Goal: Task Accomplishment & Management: Manage account settings

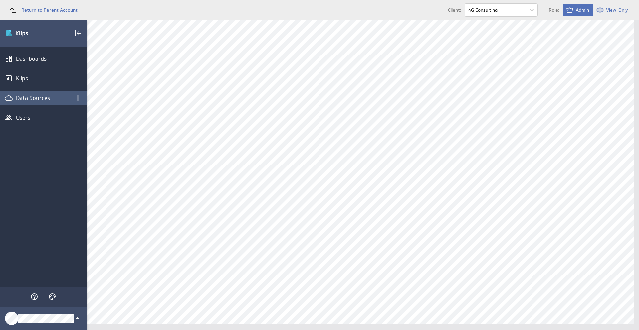
click at [53, 102] on div "Data Sources" at bounding box center [43, 98] width 87 height 15
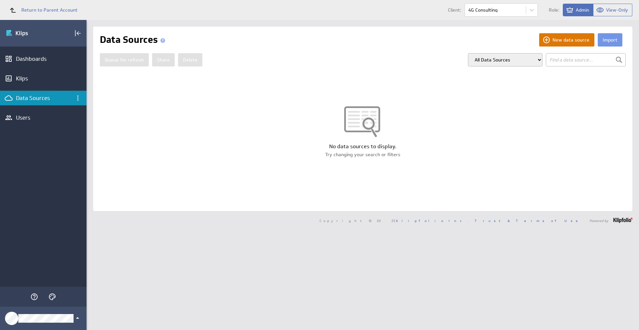
click at [564, 39] on button "New data source" at bounding box center [566, 39] width 55 height 13
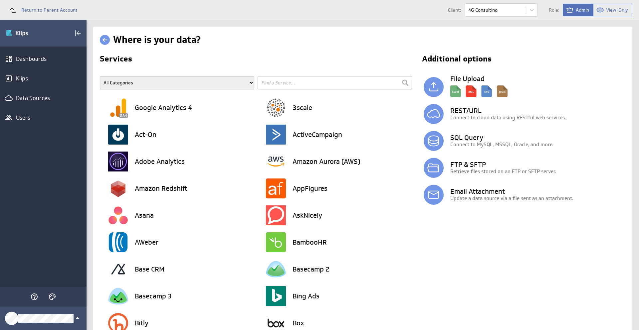
click at [297, 85] on input "text" at bounding box center [335, 82] width 154 height 13
type input "drive"
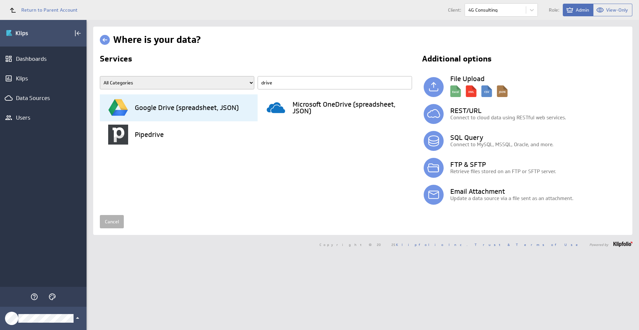
click at [211, 111] on h3 "Google Drive (spreadsheet, JSON)" at bounding box center [187, 107] width 104 height 7
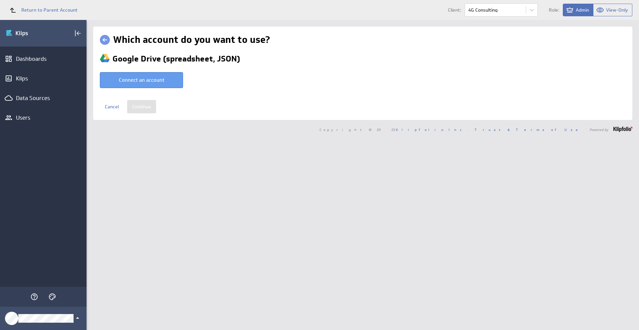
click at [168, 84] on button "Connect an account" at bounding box center [141, 80] width 83 height 16
type input "AirBridge @ Google created Oct 15, 2025 at 4:04 PM GMT"
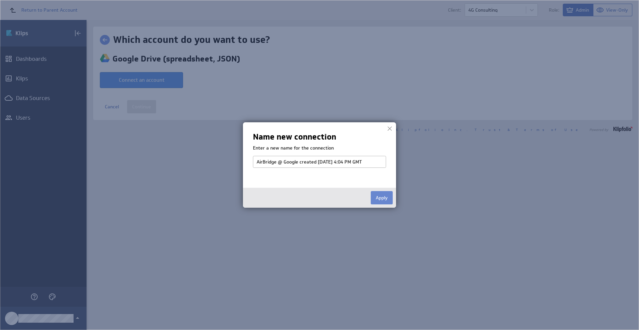
click at [384, 200] on button "Apply" at bounding box center [382, 197] width 22 height 13
select select "82da9ca5731c7e5567729e6a7f36a28d"
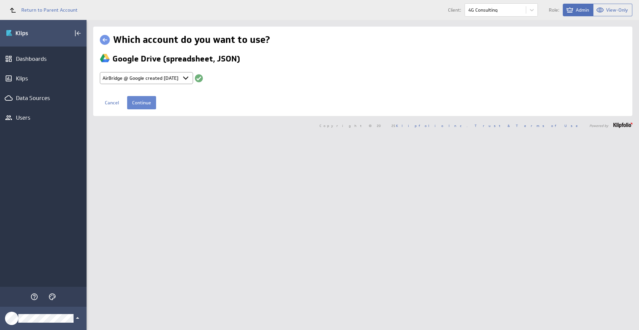
click at [149, 103] on input "Continue" at bounding box center [141, 102] width 29 height 13
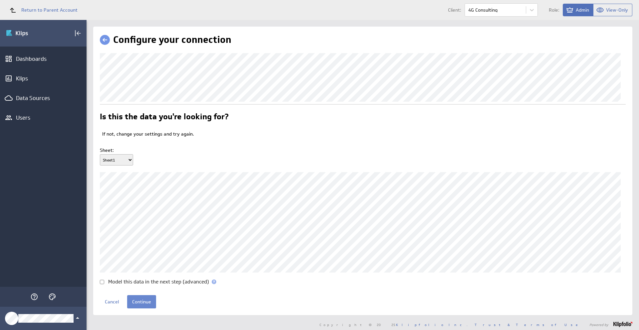
click at [144, 309] on input "Continue" at bounding box center [141, 301] width 29 height 13
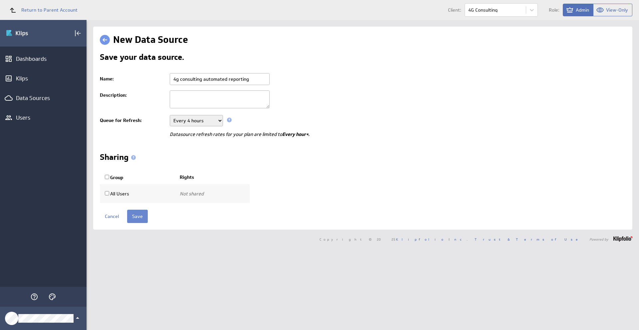
click at [145, 217] on input "Save" at bounding box center [137, 216] width 21 height 13
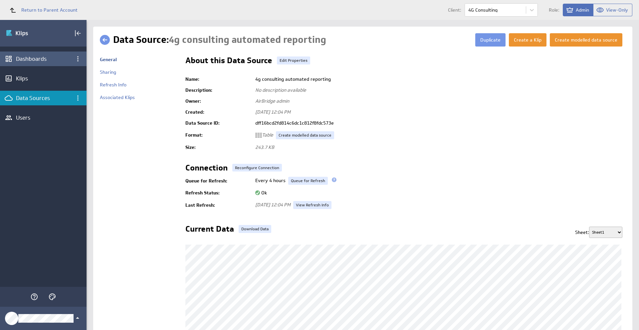
click at [44, 59] on div "Dashboards" at bounding box center [43, 58] width 55 height 7
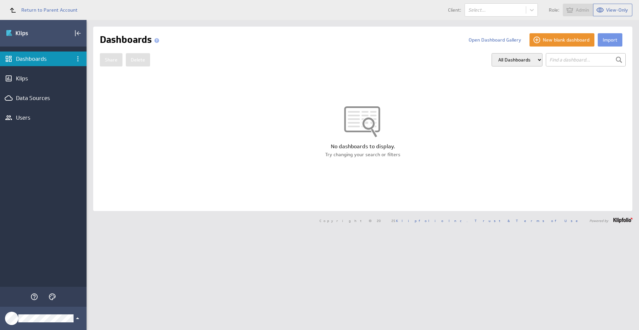
select select "85c81486a15c32276cf1ed49af5bc819"
click at [604, 40] on button "Import" at bounding box center [610, 39] width 25 height 13
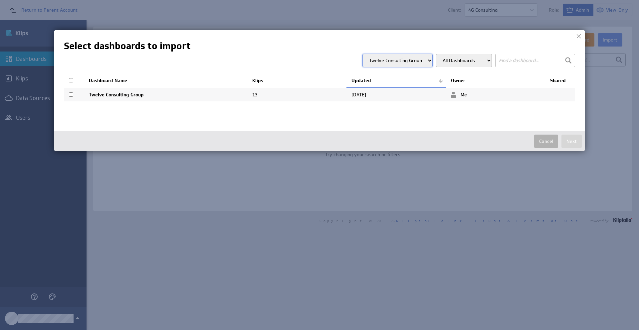
click at [405, 64] on select "AirBridge AirBridge Aish Carbon Ring Consulting GDX InfernoRed InfernoRed Techn…" at bounding box center [397, 60] width 70 height 13
select select "2ac38b49853b3f0e65da6a6b6a966f5c"
click at [363, 54] on select "AirBridge AirBridge Aish Carbon Ring Consulting GDX InfernoRed InfernoRed Techn…" at bounding box center [397, 60] width 70 height 13
click at [73, 95] on td at bounding box center [74, 96] width 20 height 14
checkbox input "true"
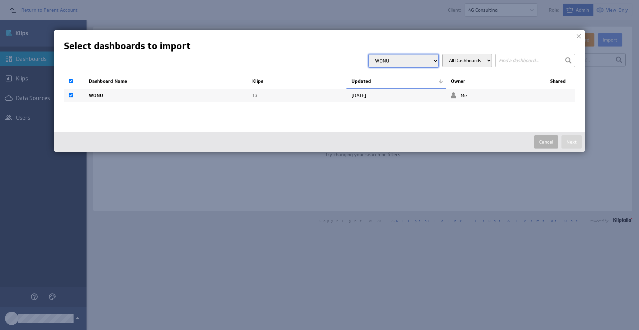
checkbox input "true"
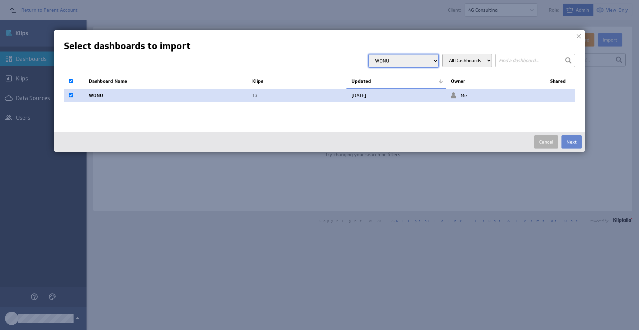
click at [572, 143] on button "Next" at bounding box center [571, 141] width 20 height 13
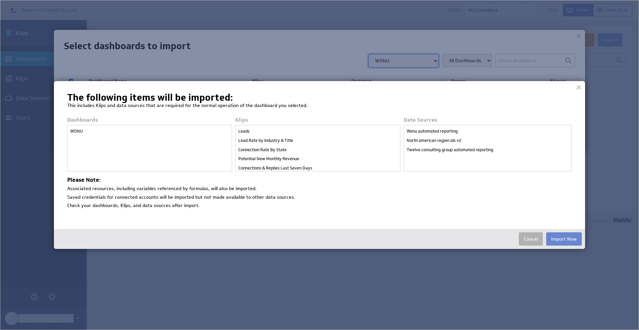
click at [565, 237] on button "Import Now" at bounding box center [564, 239] width 36 height 13
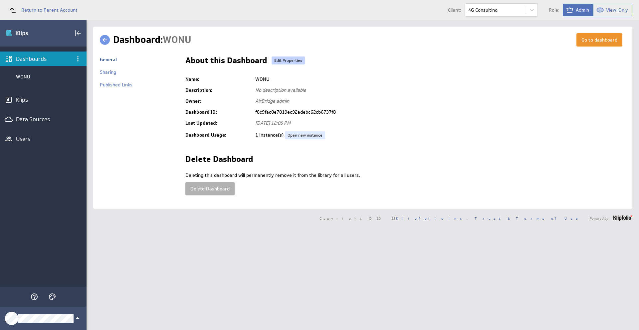
click at [295, 61] on link "Edit Properties" at bounding box center [288, 61] width 33 height 8
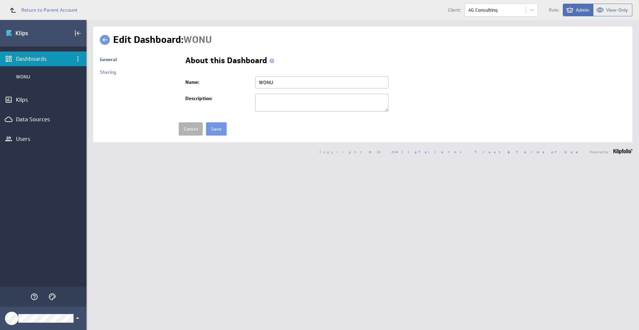
click at [281, 86] on input "WONU" at bounding box center [321, 83] width 133 height 12
type input "4G Consulting"
click at [216, 134] on input "Save" at bounding box center [216, 128] width 21 height 13
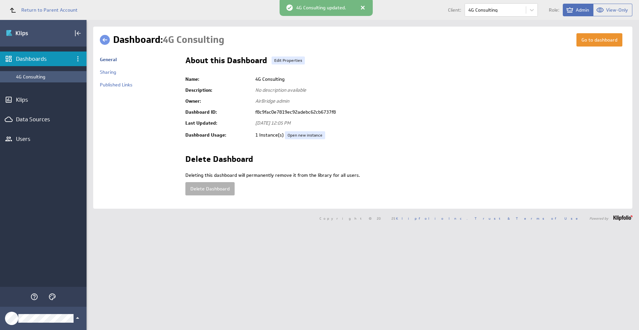
click at [39, 77] on div "4G Consulting" at bounding box center [49, 77] width 67 height 6
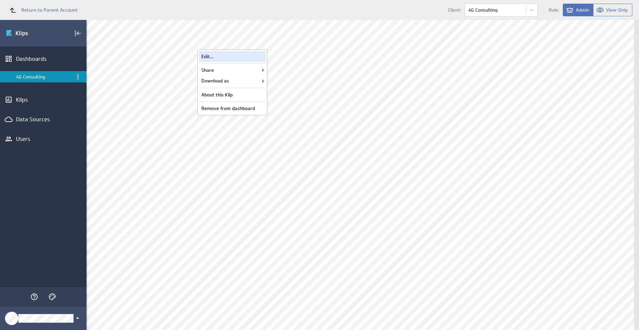
click at [250, 62] on div "Edit..." at bounding box center [232, 56] width 67 height 11
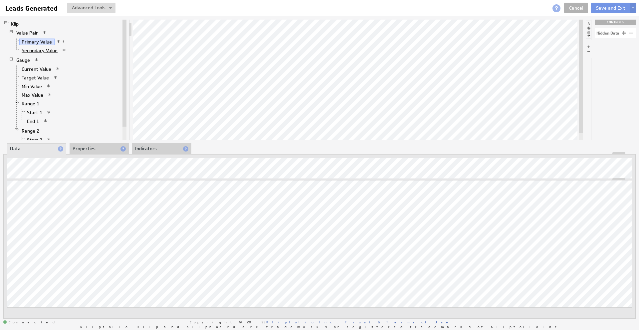
click at [48, 50] on link "Secondary Value" at bounding box center [39, 50] width 41 height 7
click at [38, 72] on link "Current Value" at bounding box center [36, 69] width 35 height 7
click at [37, 78] on link "Target Value" at bounding box center [35, 78] width 32 height 7
click at [34, 89] on link "Min Value" at bounding box center [31, 86] width 25 height 7
click at [34, 95] on link "Max Value" at bounding box center [32, 95] width 27 height 7
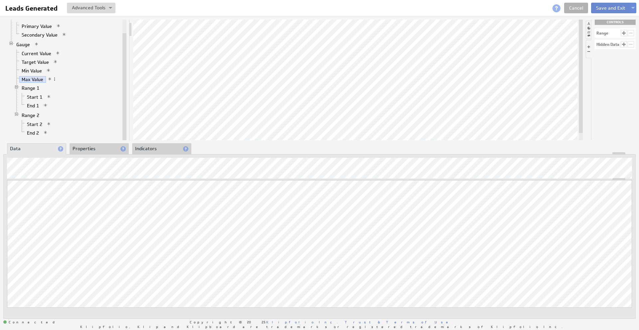
click at [611, 7] on button "Save and Exit" at bounding box center [610, 8] width 39 height 11
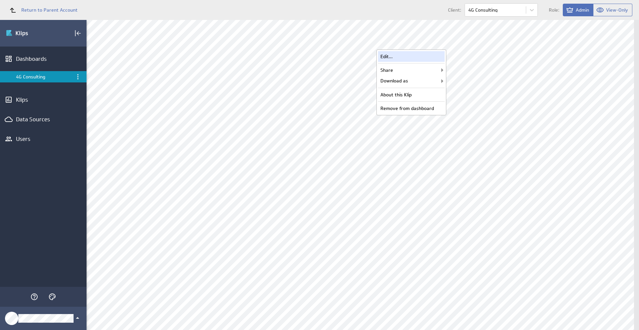
click at [432, 57] on div "Edit..." at bounding box center [411, 56] width 67 height 11
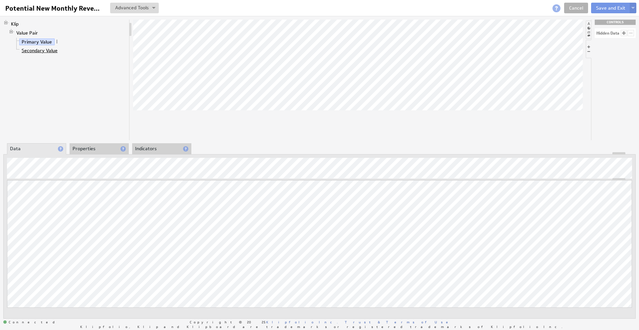
click at [43, 51] on link "Secondary Value" at bounding box center [39, 50] width 41 height 7
click at [612, 9] on button "Save and Exit" at bounding box center [610, 8] width 39 height 11
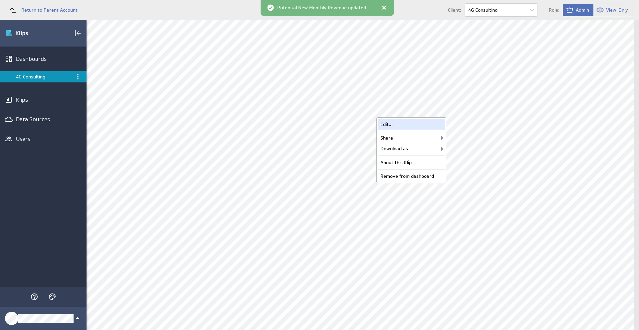
click at [424, 123] on div "Edit..." at bounding box center [411, 124] width 67 height 11
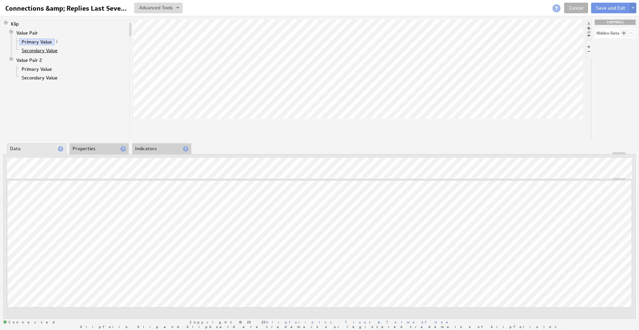
click at [43, 52] on link "Secondary Value" at bounding box center [39, 50] width 41 height 7
click at [45, 69] on link "Primary Value" at bounding box center [36, 69] width 35 height 7
click at [33, 80] on link "Secondary Value" at bounding box center [39, 78] width 41 height 7
click at [599, 10] on button "Save and Exit" at bounding box center [610, 8] width 39 height 11
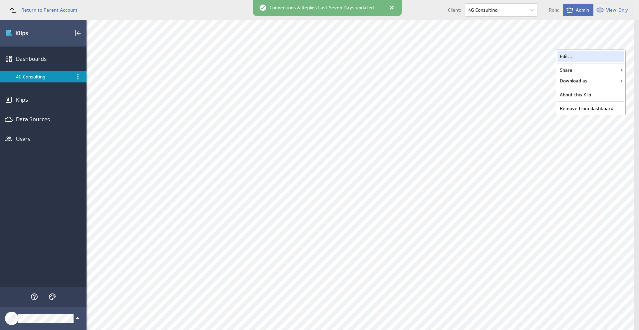
click at [605, 59] on div "Edit..." at bounding box center [590, 56] width 67 height 11
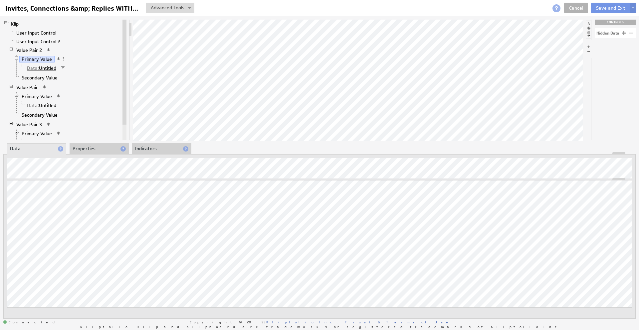
click at [49, 67] on link "Data: Untitled" at bounding box center [42, 68] width 34 height 7
click at [30, 77] on link "Secondary Value" at bounding box center [39, 78] width 41 height 7
click at [40, 94] on link "Primary Value" at bounding box center [36, 96] width 35 height 7
click at [36, 108] on span "Data:" at bounding box center [33, 105] width 12 height 6
click at [44, 115] on link "Secondary Value" at bounding box center [39, 115] width 41 height 7
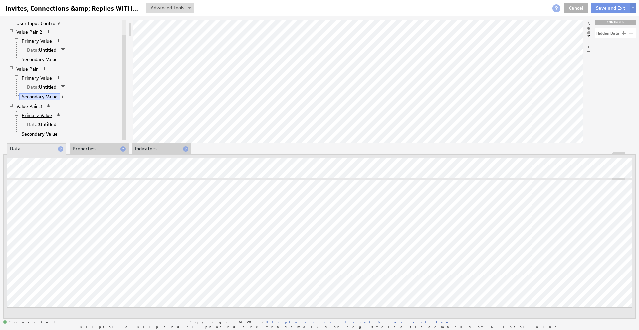
click at [47, 116] on link "Primary Value" at bounding box center [36, 115] width 35 height 7
click at [36, 123] on span "Data:" at bounding box center [33, 124] width 12 height 6
click at [51, 131] on link "Secondary Value" at bounding box center [39, 134] width 41 height 7
click at [614, 6] on button "Save and Exit" at bounding box center [610, 8] width 39 height 11
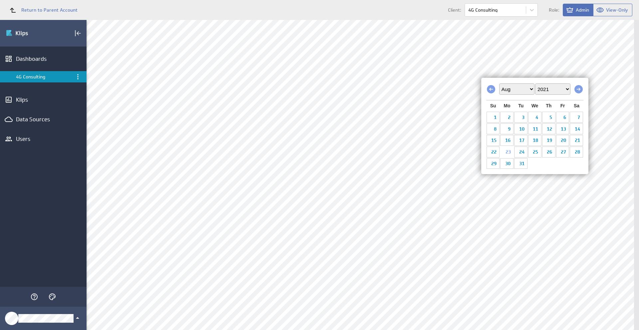
click at [556, 91] on select "2011 2012 2013 2014 2015 2016 2017 2018 2019 2020 2021 2022 2023 2024 2025 2026…" at bounding box center [552, 89] width 35 height 11
click at [527, 91] on select "Jan Feb Mar Apr May Jun Jul Aug Sep Oct Nov Dec" at bounding box center [516, 89] width 35 height 11
click at [535, 139] on link "15" at bounding box center [534, 140] width 13 height 10
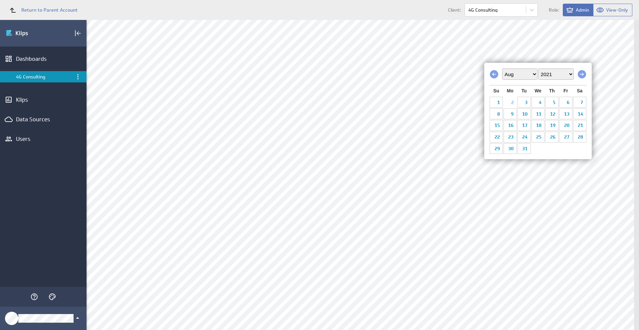
click at [546, 70] on select "2011 2012 2013 2014 2015 2016 2017 2018 2019 2020 2021 2022 2023 2024 2025 2026…" at bounding box center [555, 74] width 35 height 11
click at [523, 75] on select "Jan Feb Mar Apr May Jun Jul Aug Sep Oct Nov Dec" at bounding box center [519, 74] width 35 height 11
click at [539, 99] on link "1" at bounding box center [537, 102] width 13 height 10
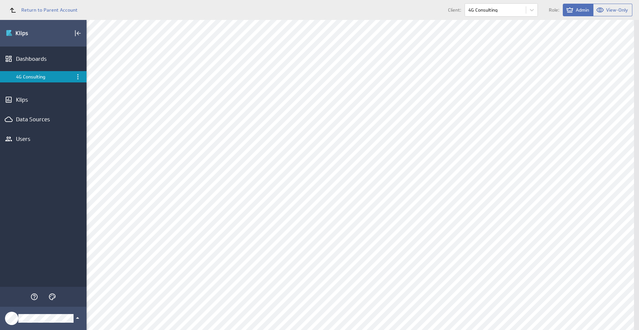
scroll to position [100, 0]
click at [334, 88] on div "Edit..." at bounding box center [321, 86] width 67 height 11
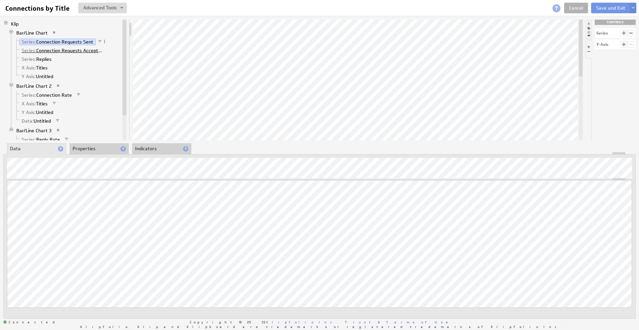
click at [62, 53] on link "Series: Connection Requests Accepted" at bounding box center [62, 50] width 87 height 7
click at [41, 61] on link "Series: Replies" at bounding box center [36, 59] width 35 height 7
click at [45, 69] on link "X Axis: Titles" at bounding box center [34, 68] width 31 height 7
click at [52, 75] on link "Y Axis: Untitled" at bounding box center [37, 76] width 37 height 7
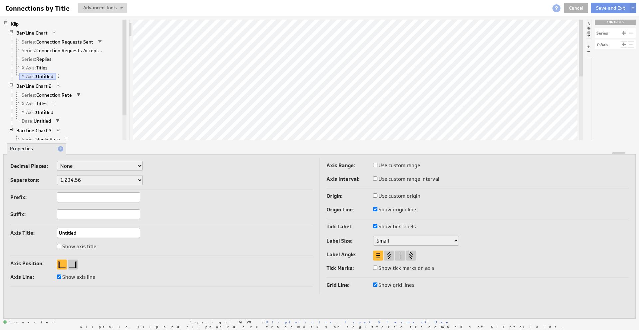
click at [98, 41] on span at bounding box center [99, 41] width 5 height 5
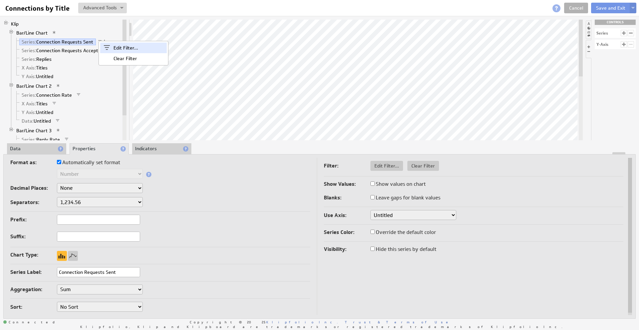
click at [113, 47] on div "Edit Filter..." at bounding box center [133, 48] width 67 height 11
select select "op:>"
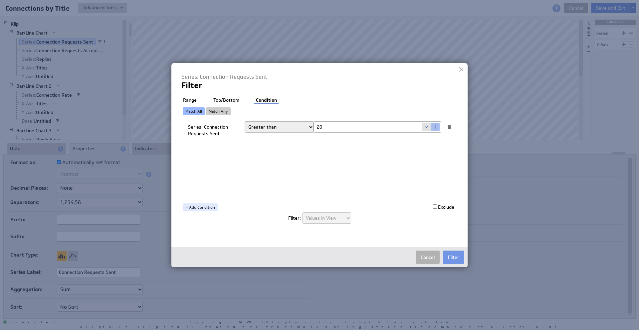
click at [341, 128] on input "20" at bounding box center [367, 127] width 108 height 11
type input "0"
type input "10"
click at [450, 258] on button "Filter" at bounding box center [453, 257] width 21 height 13
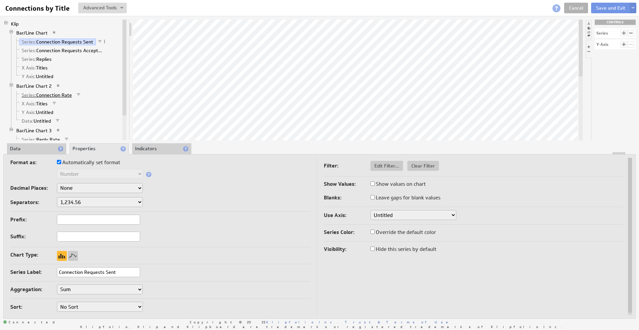
click at [58, 95] on link "Series: Connection Rate" at bounding box center [46, 95] width 55 height 7
click at [38, 149] on li "Data" at bounding box center [36, 148] width 59 height 11
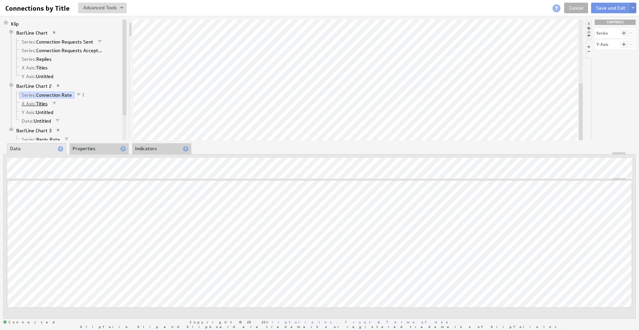
click at [45, 104] on link "X Axis: Titles" at bounding box center [34, 103] width 31 height 7
click at [45, 121] on link "Data: Untitled" at bounding box center [36, 121] width 34 height 7
click at [59, 120] on span at bounding box center [57, 120] width 5 height 5
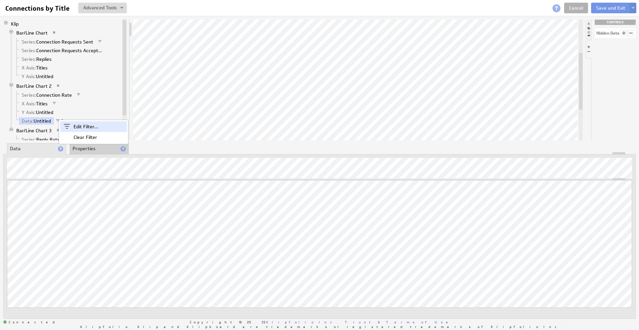
click at [73, 127] on span at bounding box center [66, 126] width 13 height 11
select select "op:>"
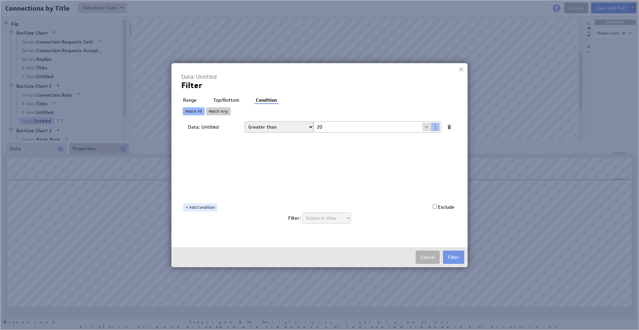
click at [319, 128] on input "20" at bounding box center [367, 127] width 108 height 11
type input "10"
click at [456, 256] on button "Filter" at bounding box center [453, 257] width 21 height 13
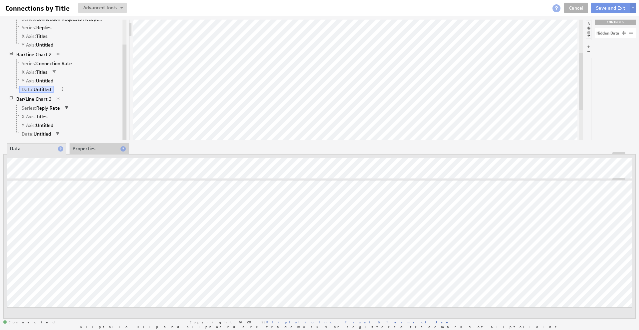
click at [54, 109] on link "Series: Reply Rate" at bounding box center [40, 108] width 43 height 7
click at [42, 114] on link "X Axis: Titles" at bounding box center [34, 116] width 31 height 7
click at [44, 133] on link "Data: Untitled" at bounding box center [36, 134] width 34 height 7
click at [59, 134] on span at bounding box center [57, 133] width 5 height 5
click at [69, 143] on span at bounding box center [66, 140] width 13 height 11
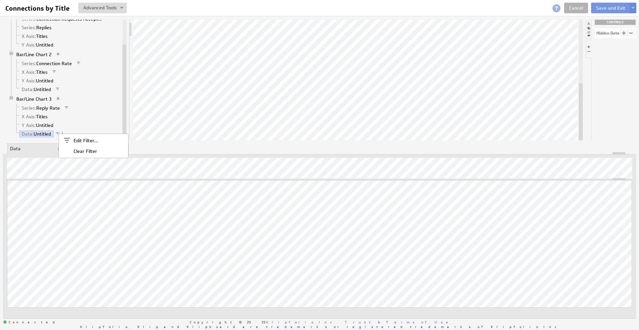
type input "20"
select select "op:>"
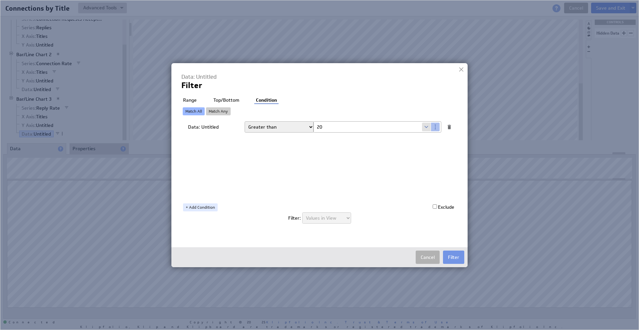
click at [345, 128] on input "20" at bounding box center [367, 127] width 108 height 11
type input "10"
click at [458, 260] on button "Filter" at bounding box center [453, 257] width 21 height 13
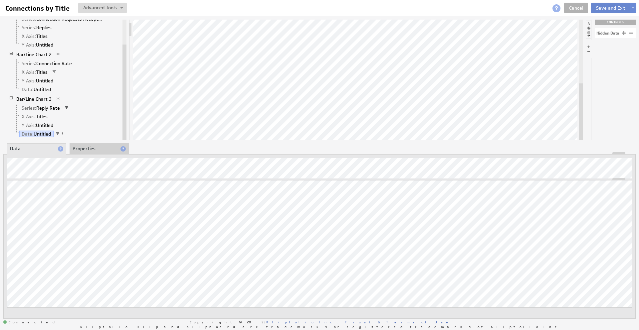
click at [606, 9] on button "Save and Exit" at bounding box center [610, 8] width 39 height 11
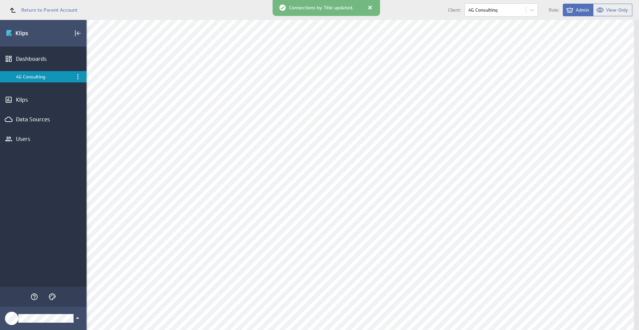
scroll to position [108, 0]
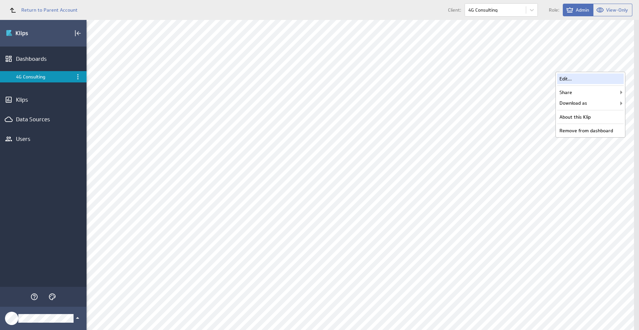
click at [605, 79] on div "Edit..." at bounding box center [590, 79] width 67 height 11
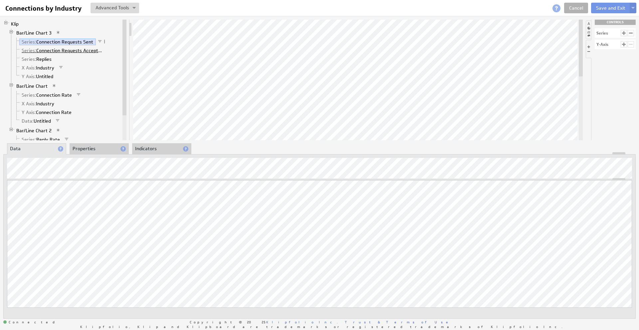
click at [41, 51] on link "Series: Connection Requests Accepted" at bounding box center [62, 50] width 87 height 7
click at [33, 61] on span "Series:" at bounding box center [29, 59] width 15 height 6
click at [47, 68] on link "X Axis: Industry" at bounding box center [38, 68] width 38 height 7
click at [99, 41] on span at bounding box center [99, 41] width 5 height 5
click at [109, 48] on span at bounding box center [107, 47] width 13 height 11
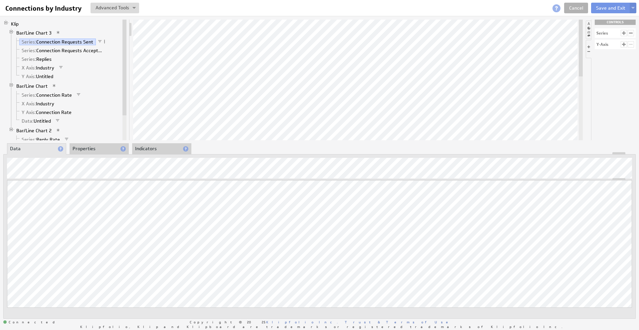
select select "op:>"
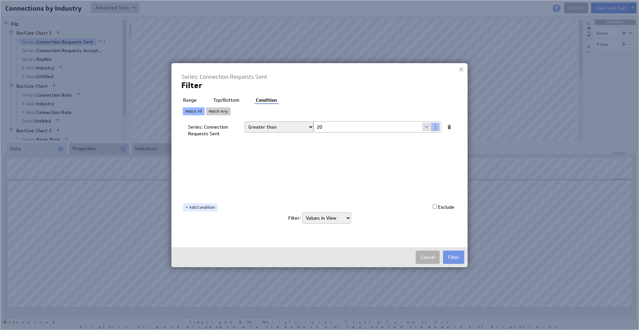
click at [355, 127] on input "20" at bounding box center [367, 127] width 108 height 11
type input "10"
click at [457, 257] on button "Filter" at bounding box center [453, 257] width 21 height 13
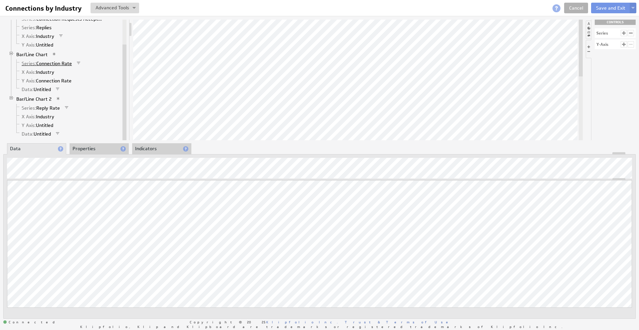
click at [65, 63] on link "Series: Connection Rate" at bounding box center [46, 63] width 55 height 7
click at [49, 72] on link "X Axis: Industry" at bounding box center [38, 72] width 38 height 7
click at [47, 91] on link "Data: Untitled" at bounding box center [36, 89] width 34 height 7
click at [59, 88] on span at bounding box center [57, 89] width 5 height 5
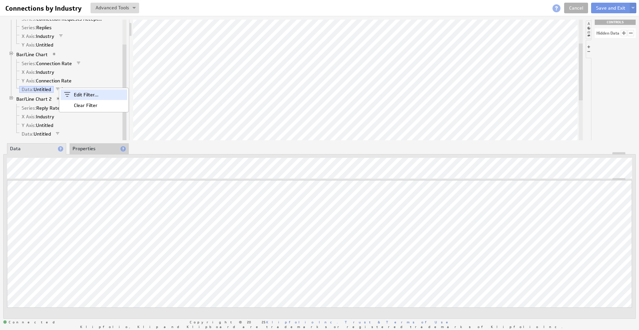
click at [91, 97] on div "Edit Filter..." at bounding box center [94, 95] width 67 height 11
select select "op:>"
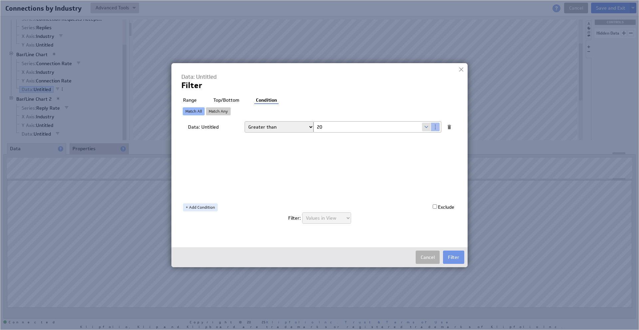
click at [352, 122] on input "20" at bounding box center [367, 127] width 108 height 11
type input "10"
click at [455, 260] on button "Filter" at bounding box center [453, 257] width 21 height 13
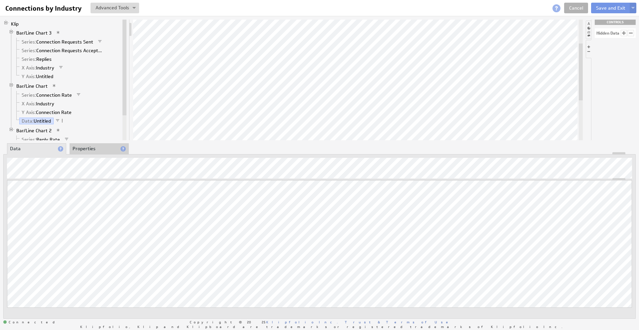
click at [101, 41] on span at bounding box center [99, 41] width 5 height 5
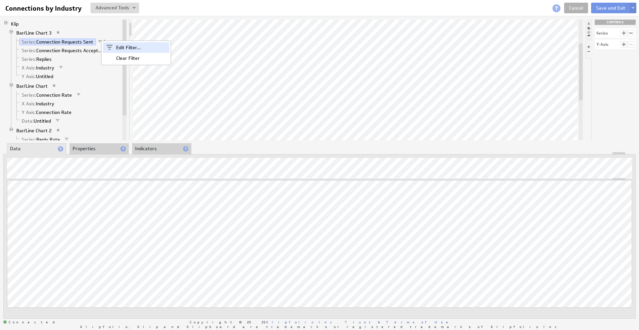
click at [117, 47] on div "Edit Filter..." at bounding box center [136, 47] width 67 height 11
select select "op:>"
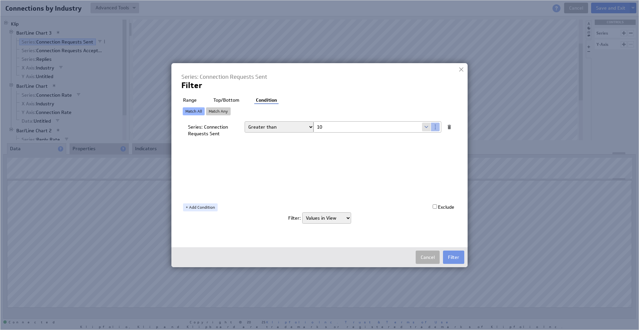
click at [336, 125] on input "10" at bounding box center [367, 127] width 108 height 11
type input "7"
click at [450, 251] on button "Filter" at bounding box center [453, 257] width 21 height 13
select select "op:>"
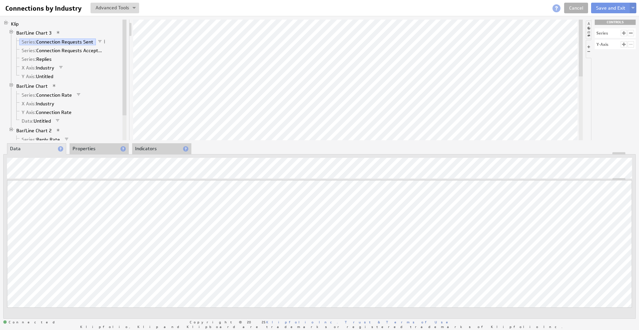
click at [99, 41] on span at bounding box center [99, 41] width 5 height 5
click at [115, 47] on div "Edit Filter..." at bounding box center [134, 48] width 67 height 11
select select "op:>"
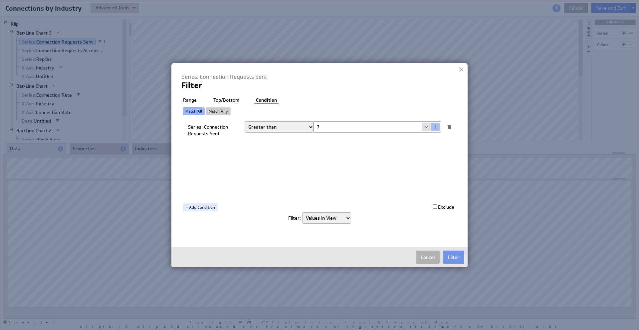
click at [374, 125] on input "7" at bounding box center [367, 127] width 108 height 11
type input "10"
click at [458, 261] on button "Filter" at bounding box center [453, 257] width 21 height 13
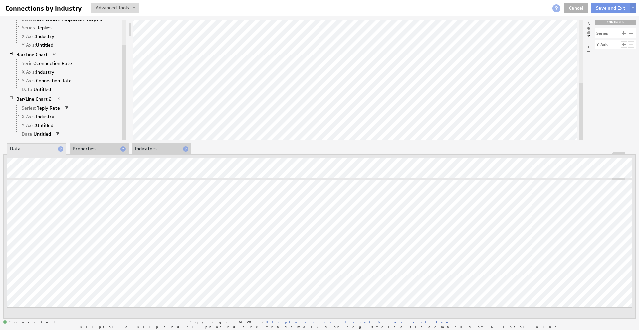
click at [48, 110] on link "Series: Reply Rate" at bounding box center [40, 108] width 43 height 7
click at [48, 116] on link "X Axis: Industry" at bounding box center [38, 116] width 38 height 7
click at [44, 136] on link "Data: Untitled" at bounding box center [36, 134] width 34 height 7
click at [57, 133] on span at bounding box center [57, 133] width 5 height 5
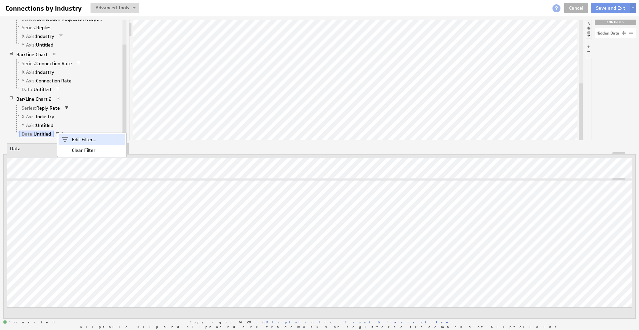
click at [93, 141] on div "Edit Filter..." at bounding box center [92, 139] width 67 height 11
select select "op:>"
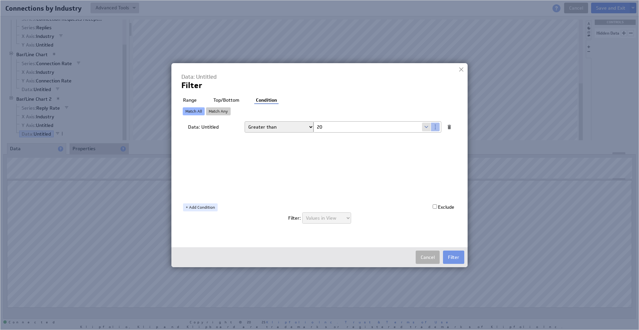
click at [327, 129] on input "20" at bounding box center [367, 127] width 108 height 11
type input "10"
click at [458, 263] on button "Filter" at bounding box center [453, 257] width 21 height 13
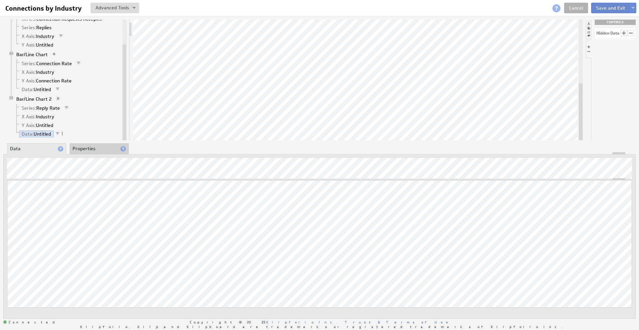
click at [605, 8] on button "Save and Exit" at bounding box center [610, 8] width 39 height 11
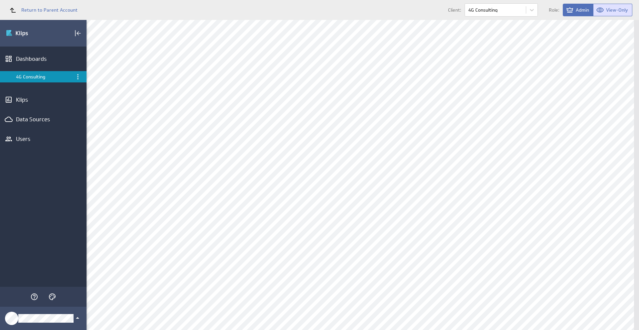
scroll to position [363, 0]
click at [344, 163] on div "Edit..." at bounding box center [321, 166] width 67 height 11
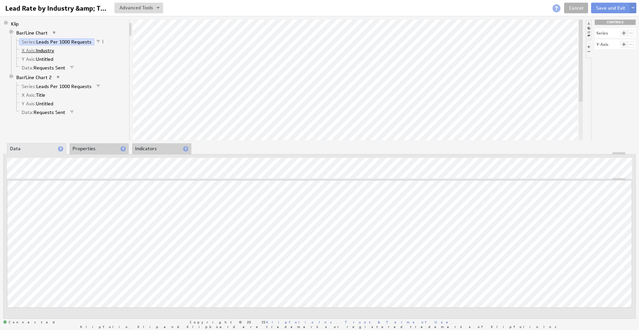
click at [50, 52] on link "X Axis: Industry" at bounding box center [38, 50] width 38 height 7
click at [63, 67] on link "Data: Requests Sent" at bounding box center [43, 68] width 49 height 7
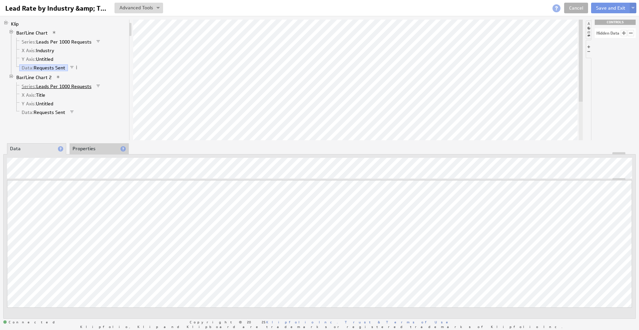
click at [64, 87] on link "Series: Leads Per 1000 Requests" at bounding box center [56, 86] width 75 height 7
click at [38, 96] on link "X Axis: Title" at bounding box center [33, 95] width 29 height 7
click at [43, 113] on link "Data: Requests Sent" at bounding box center [43, 112] width 49 height 7
click at [602, 7] on button "Save and Exit" at bounding box center [610, 8] width 39 height 11
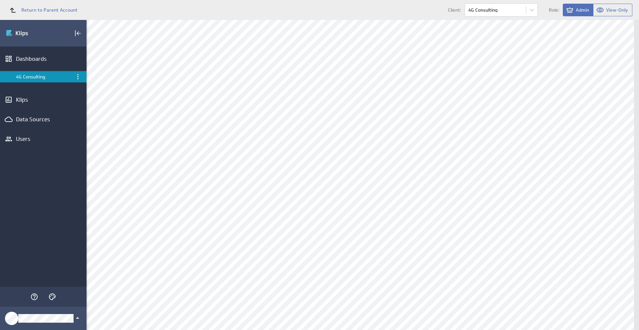
scroll to position [221, 0]
click at [340, 220] on div "Edit..." at bounding box center [321, 220] width 67 height 11
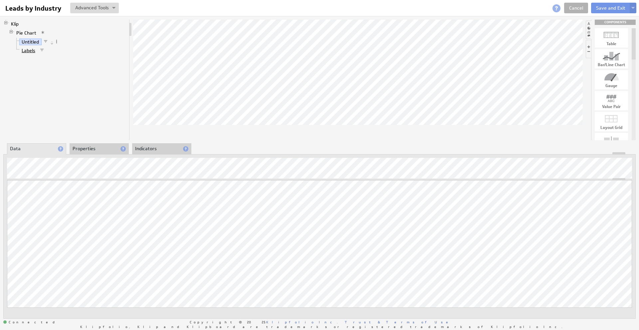
click at [29, 50] on link "Labels" at bounding box center [28, 50] width 19 height 7
click at [601, 9] on button "Save and Exit" at bounding box center [610, 8] width 39 height 11
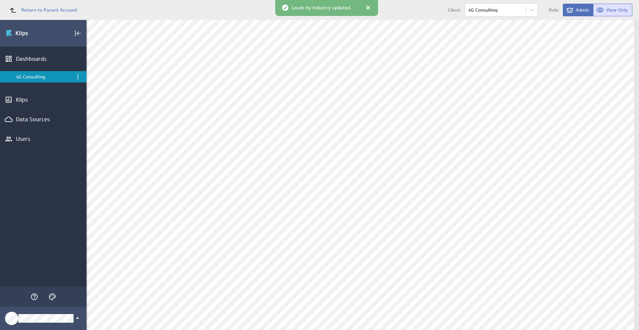
scroll to position [344, 0]
click at [608, 98] on div "Edit..." at bounding box center [590, 97] width 67 height 11
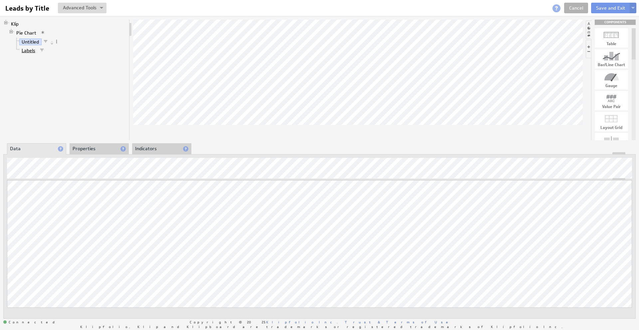
click at [28, 51] on link "Labels" at bounding box center [28, 50] width 19 height 7
click at [603, 9] on button "Save and Exit" at bounding box center [610, 8] width 39 height 11
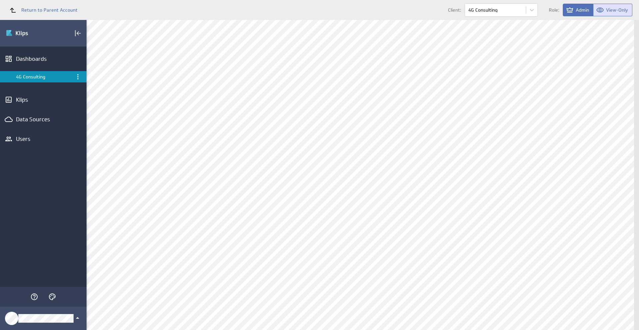
scroll to position [403, 0]
click at [599, 126] on div "Edit..." at bounding box center [590, 126] width 67 height 11
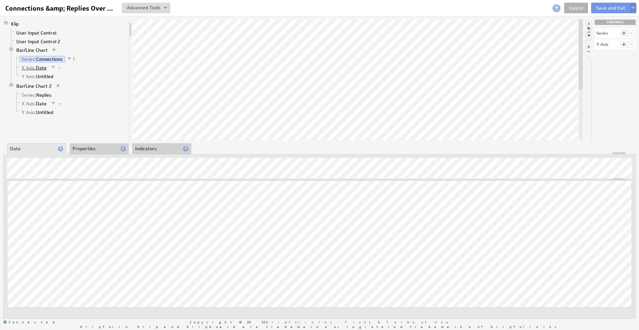
click at [42, 68] on link "X Axis: Date" at bounding box center [34, 68] width 30 height 7
click at [45, 97] on link "Series: Replies" at bounding box center [36, 95] width 35 height 7
click at [40, 102] on link "X Axis: Date" at bounding box center [34, 103] width 30 height 7
click at [605, 9] on button "Save and Exit" at bounding box center [610, 8] width 39 height 11
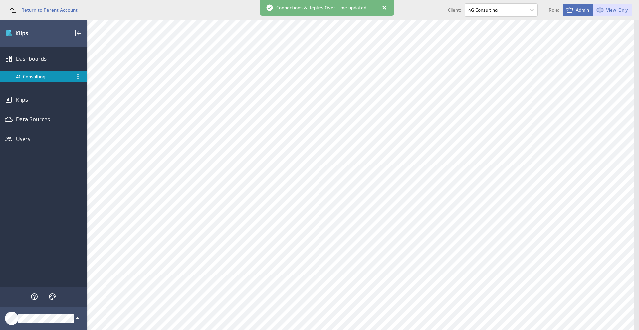
scroll to position [387, 0]
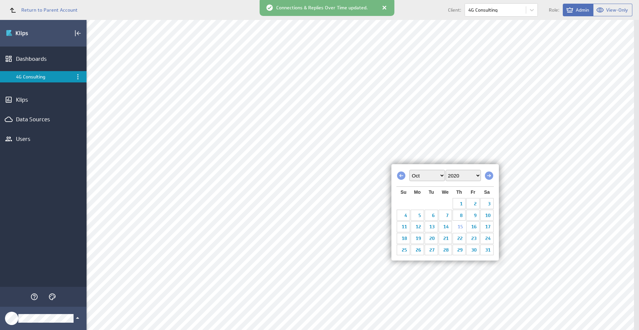
click at [461, 174] on select "2010 2011 2012 2013 2014 2015 2016 2017 2018 2019 2020 2021 2022 2023 2024 2025…" at bounding box center [463, 175] width 35 height 11
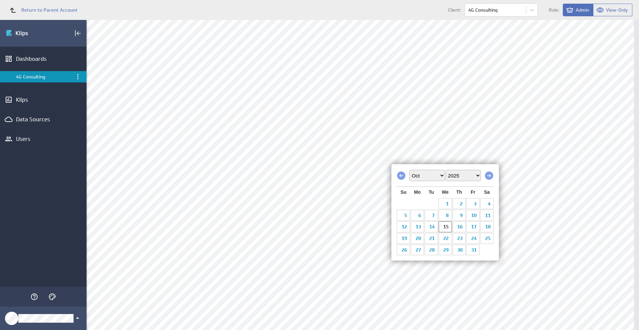
click at [431, 174] on select "Jan Feb Mar Apr May Jun Jul Aug Sep Oct Nov Dec" at bounding box center [426, 175] width 35 height 11
click at [448, 229] on link "15" at bounding box center [445, 227] width 13 height 10
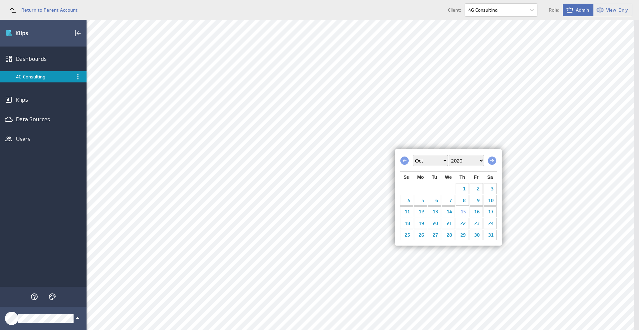
click at [466, 164] on select "2010 2011 2012 2013 2014 2015 2016 2017 2018 2019 2020 2021 2022 2023 2024 2025…" at bounding box center [466, 160] width 35 height 11
click at [450, 187] on link "1" at bounding box center [448, 189] width 13 height 10
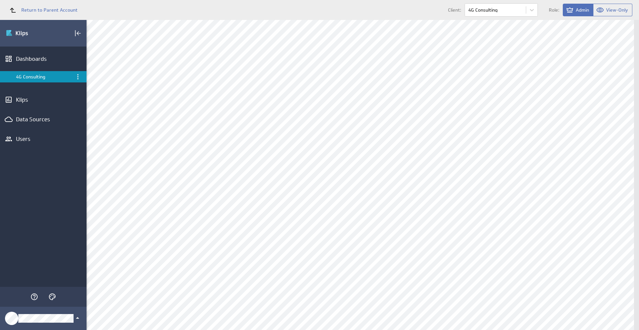
scroll to position [598, 0]
click at [341, 138] on div "Edit..." at bounding box center [321, 137] width 67 height 11
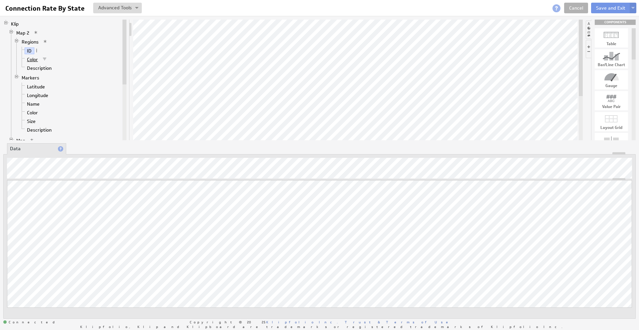
click at [35, 61] on link "Color" at bounding box center [33, 59] width 16 height 7
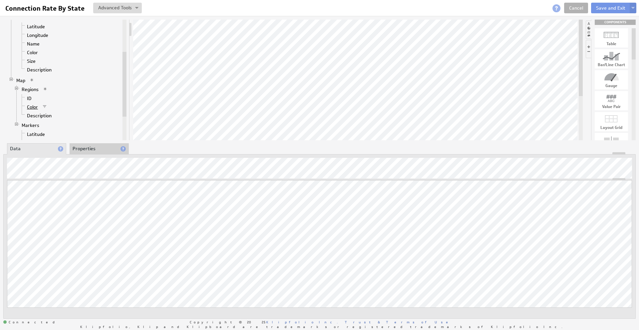
click at [30, 106] on link "Color" at bounding box center [33, 107] width 16 height 7
click at [600, 9] on button "Save and Exit" at bounding box center [610, 8] width 39 height 11
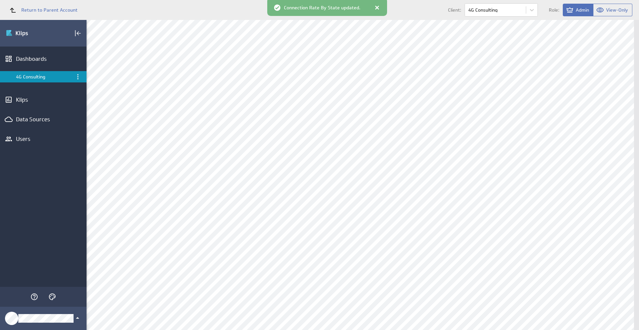
scroll to position [627, 0]
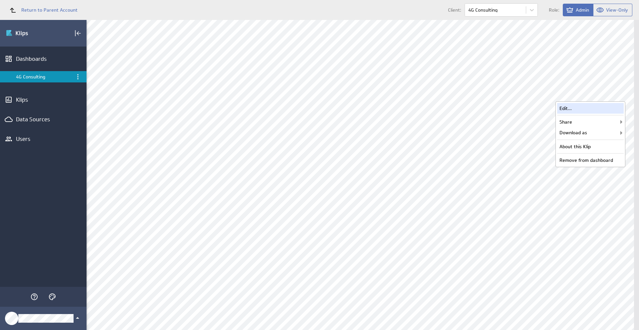
click at [608, 108] on div "Edit..." at bounding box center [590, 108] width 67 height 11
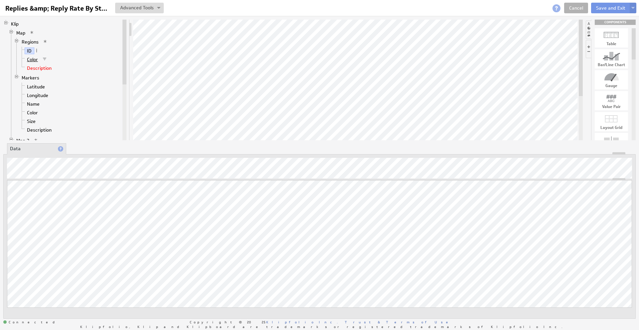
click at [32, 60] on link "Color" at bounding box center [33, 59] width 16 height 7
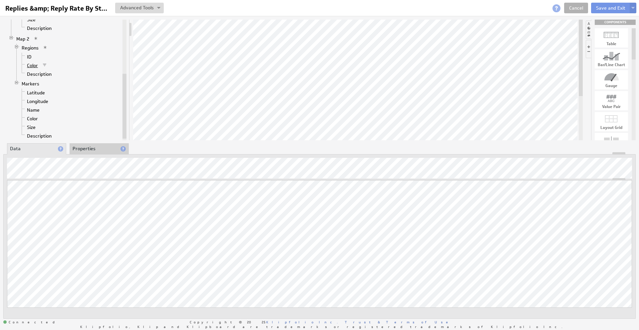
click at [33, 67] on link "Color" at bounding box center [33, 65] width 16 height 7
click at [604, 7] on button "Save and Exit" at bounding box center [610, 8] width 39 height 11
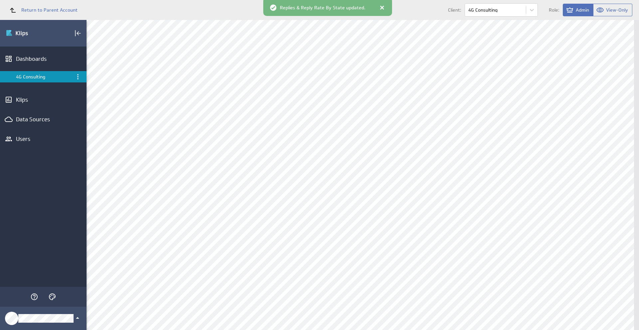
scroll to position [693, 0]
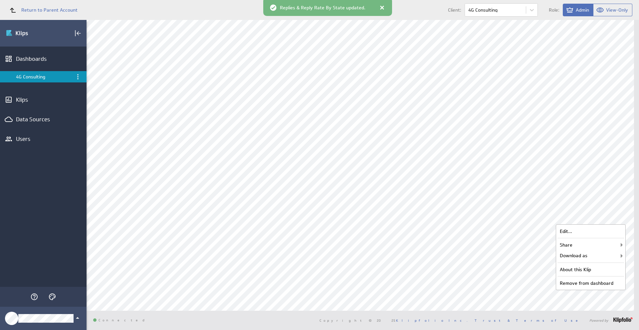
click at [609, 229] on div "Edit..." at bounding box center [590, 231] width 67 height 11
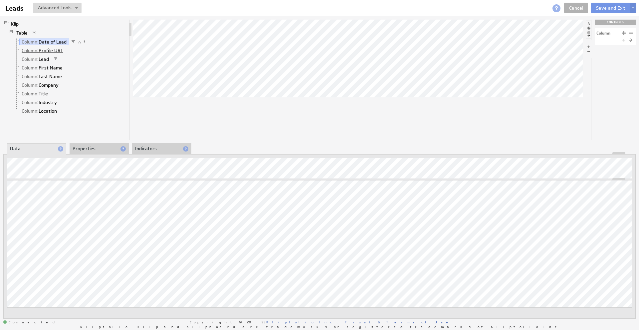
click at [51, 52] on link "Column: Profile URL" at bounding box center [42, 50] width 46 height 7
click at [41, 59] on link "Column: Lead" at bounding box center [35, 59] width 32 height 7
click at [51, 67] on link "Column: First Name" at bounding box center [42, 68] width 46 height 7
click at [43, 76] on link "Column: Last Name" at bounding box center [41, 76] width 45 height 7
click at [43, 84] on link "Column: Company" at bounding box center [40, 85] width 42 height 7
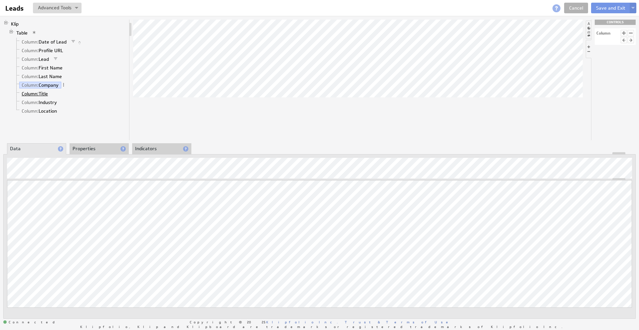
click at [37, 93] on span "Column:" at bounding box center [30, 94] width 17 height 6
click at [49, 104] on link "Column: Industry" at bounding box center [39, 102] width 40 height 7
click at [42, 111] on link "Column: Location" at bounding box center [39, 111] width 40 height 7
click at [612, 7] on button "Save and Exit" at bounding box center [610, 8] width 39 height 11
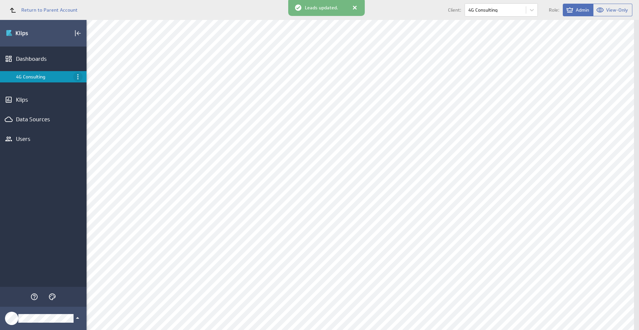
click at [78, 77] on icon "Menu" at bounding box center [77, 76] width 1 height 5
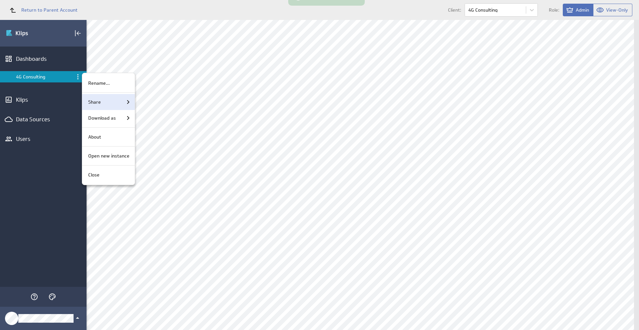
click at [104, 105] on div "Share" at bounding box center [109, 102] width 47 height 8
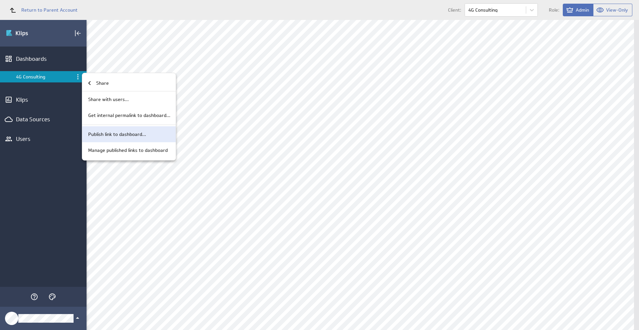
click at [111, 134] on p "Publish link to dashboard..." at bounding box center [117, 134] width 58 height 7
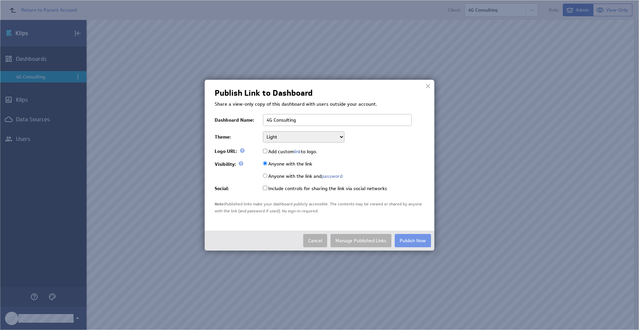
click at [279, 138] on select "Light Dark" at bounding box center [304, 136] width 82 height 11
select select "dark"
click at [263, 131] on select "Light Dark" at bounding box center [304, 136] width 82 height 11
click at [266, 152] on input "Add custom link to logo." at bounding box center [265, 151] width 4 height 4
checkbox input "true"
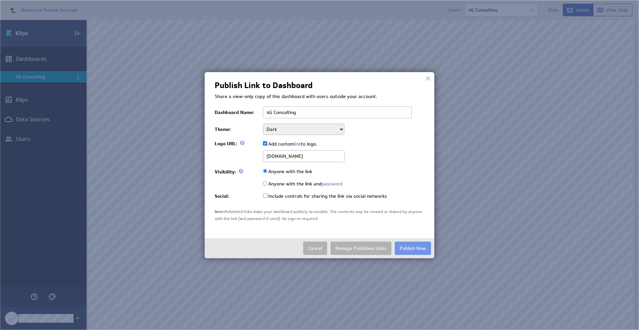
type input "airbridgeco.com"
click at [396, 154] on td at bounding box center [342, 157] width 165 height 15
click at [264, 184] on input "Anyone with the link and password" at bounding box center [265, 183] width 4 height 4
radio input "true"
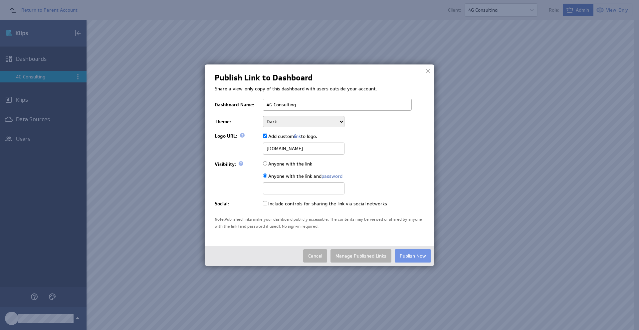
click at [289, 190] on input "text" at bounding box center [304, 189] width 82 height 12
paste input "4GConsultingAirBridge2025"
type input "4GConsultingAirBridge2025"
click at [406, 258] on button "Publish Now" at bounding box center [413, 256] width 36 height 13
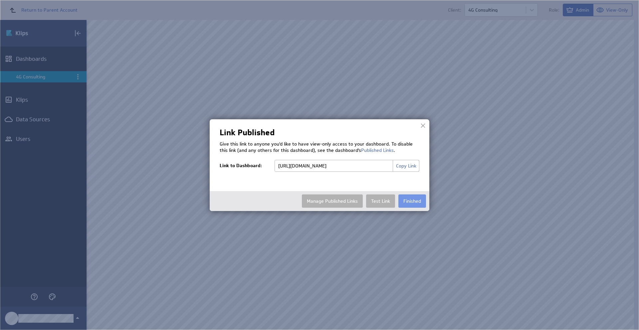
click at [411, 166] on button "Copy Link" at bounding box center [406, 166] width 27 height 12
click at [415, 201] on button "Finished" at bounding box center [412, 201] width 28 height 13
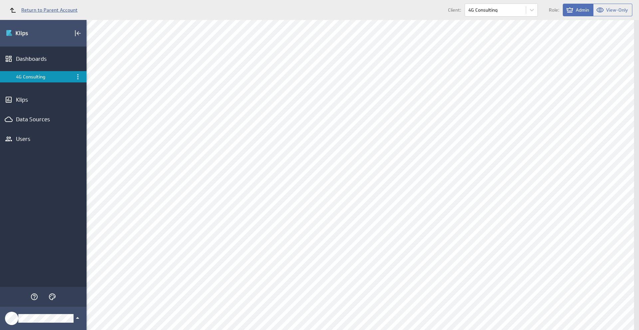
click at [68, 12] on span "Return to Parent Account" at bounding box center [49, 10] width 56 height 5
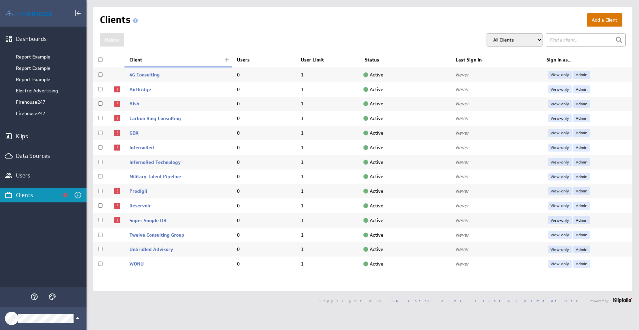
click at [599, 17] on button "Add a Client" at bounding box center [605, 19] width 36 height 13
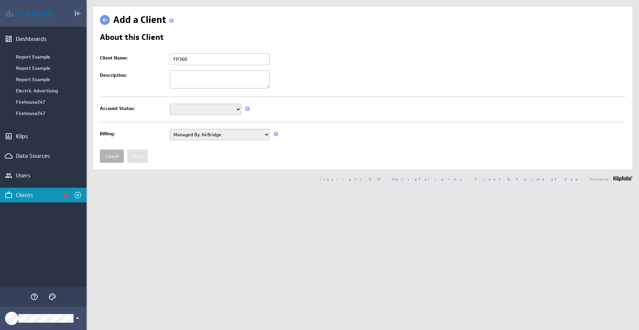
type input "FP360"
click at [202, 106] on select "Setup Mode Trial Active Disabled" at bounding box center [206, 109] width 72 height 11
select select "5"
click at [170, 104] on select "Setup Mode Trial Active Disabled" at bounding box center [206, 109] width 72 height 11
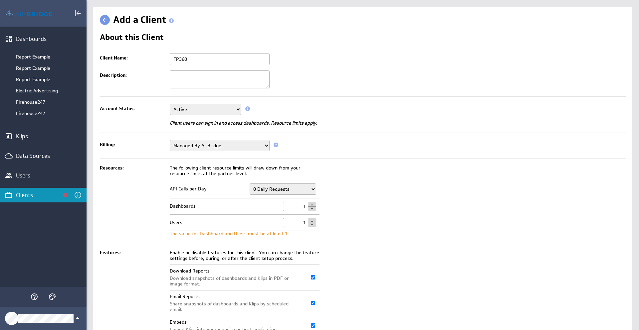
click at [451, 172] on td "The following client resource limits will draw down from your resource limits a…" at bounding box center [395, 205] width 459 height 85
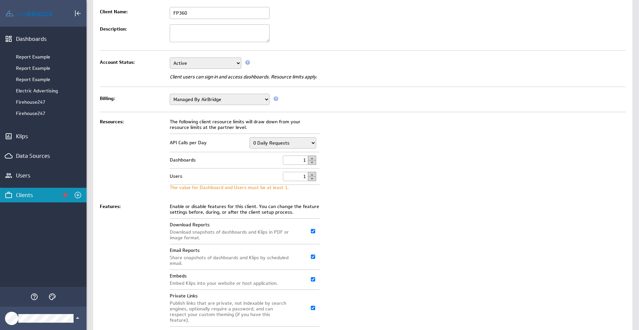
scroll to position [111, 0]
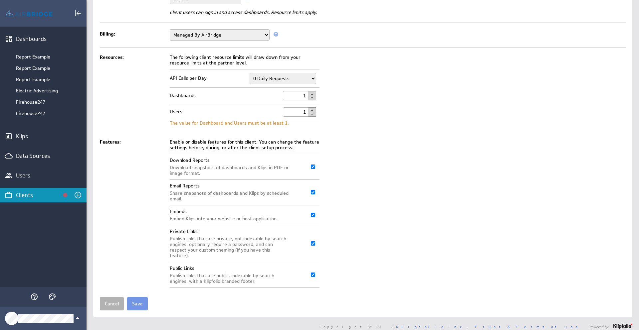
click at [314, 192] on input "Email Reports" at bounding box center [313, 192] width 4 height 4
checkbox input "false"
click at [313, 216] on input "Embeds" at bounding box center [313, 215] width 4 height 4
checkbox input "false"
click at [313, 273] on input "Public Links" at bounding box center [313, 275] width 4 height 4
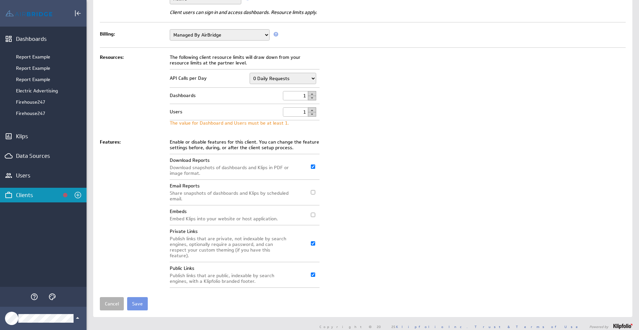
checkbox input "false"
click at [138, 297] on input "Save" at bounding box center [137, 303] width 21 height 13
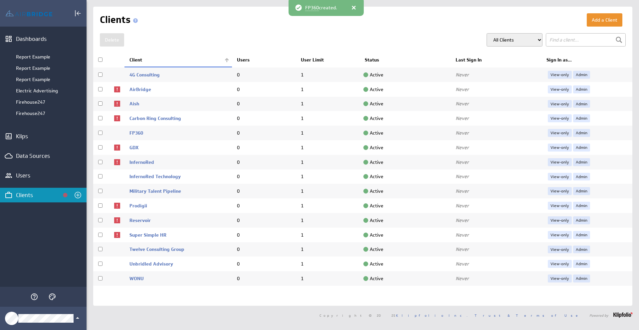
click at [265, 27] on div "Add a Client Clients [GEOGRAPHIC_DATA] All Clients My Clients Group: Trial User…" at bounding box center [362, 156] width 539 height 299
click at [354, 10] on div at bounding box center [353, 7] width 7 height 7
click at [366, 27] on div "Add a Client Clients Delete All Clients My Clients Group: Trial Users 0" at bounding box center [362, 156] width 539 height 299
click at [580, 134] on link "Admin" at bounding box center [581, 133] width 17 height 8
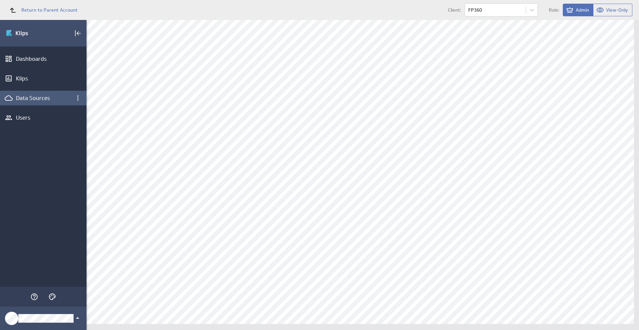
click at [54, 100] on div "Data Sources" at bounding box center [43, 97] width 55 height 7
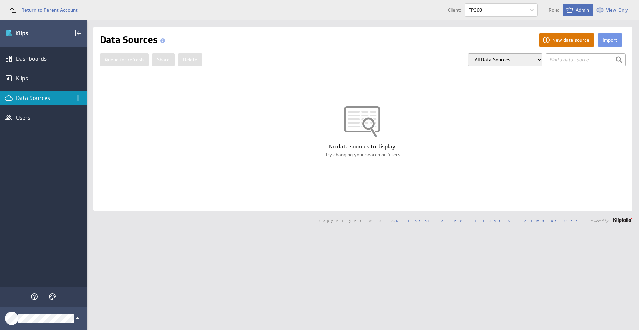
click at [566, 39] on button "New data source" at bounding box center [566, 39] width 55 height 13
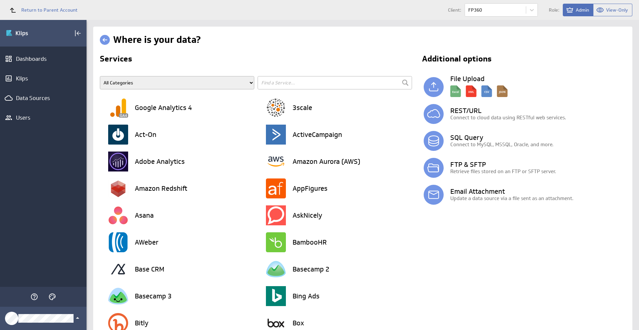
click at [285, 83] on input "text" at bounding box center [335, 82] width 154 height 13
type input "drive"
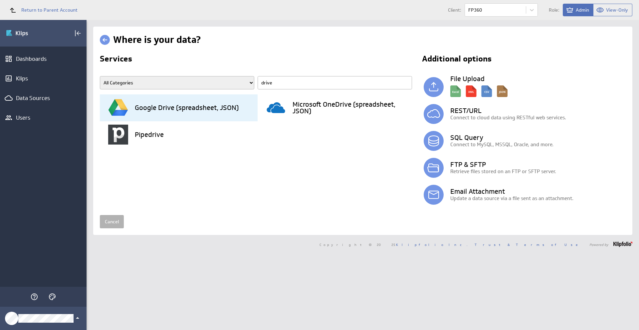
click at [209, 106] on h3 "Google Drive (spreadsheet, JSON)" at bounding box center [187, 107] width 104 height 7
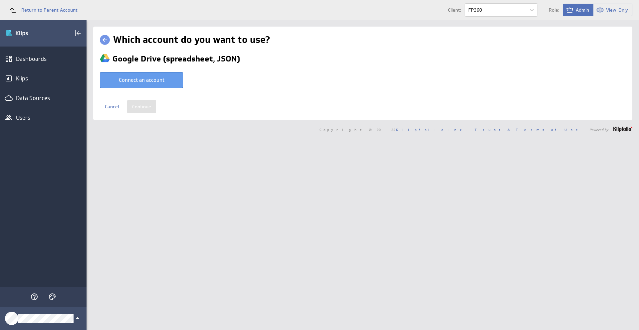
click at [169, 76] on button "Connect an account" at bounding box center [141, 80] width 83 height 16
type input "AirBridge @ Google created Oct 15, 2025 at 4:41 PM GMT"
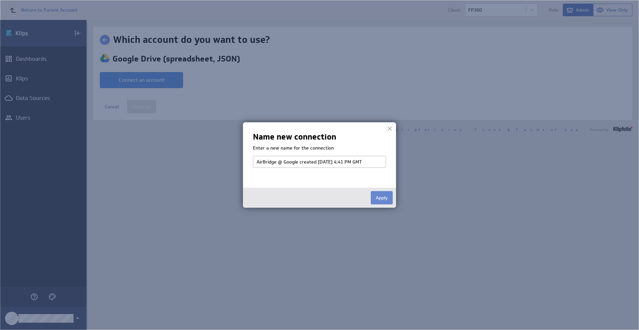
click at [383, 198] on button "Apply" at bounding box center [382, 197] width 22 height 13
select select "701e09d22e65d289e56bbb18d6dd8c1b"
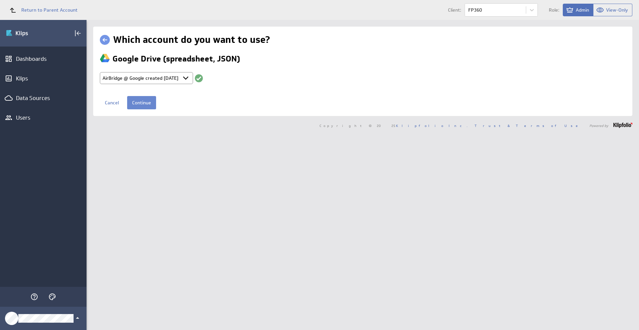
click at [145, 100] on input "Continue" at bounding box center [141, 102] width 29 height 13
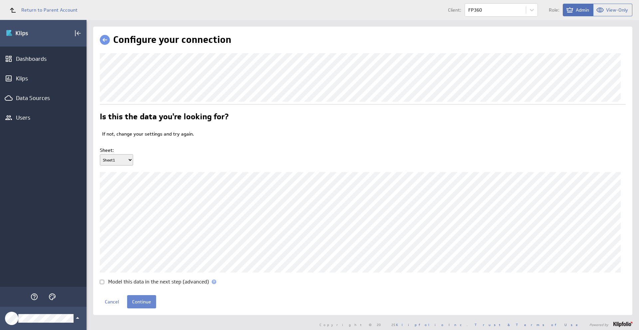
click at [146, 309] on input "Continue" at bounding box center [141, 301] width 29 height 13
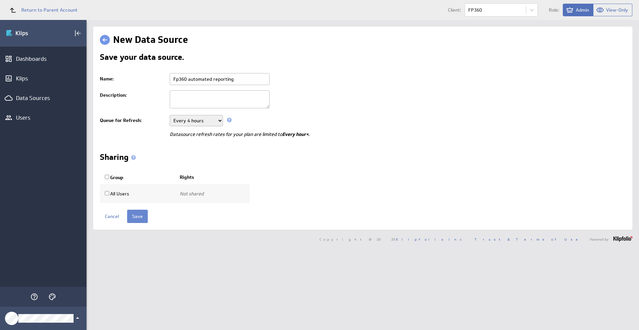
click at [141, 217] on input "Save" at bounding box center [137, 216] width 21 height 13
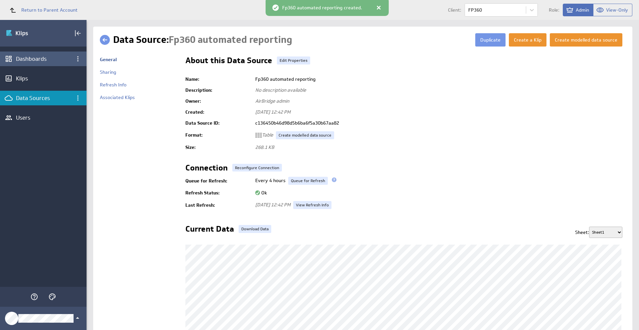
click at [49, 54] on div "Dashboards" at bounding box center [43, 59] width 87 height 15
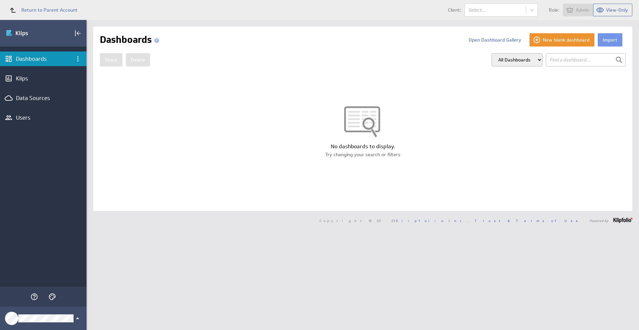
select select "2ac38b49853b3f0e65da6a6b6a966f5c"
click at [605, 40] on button "Import" at bounding box center [610, 39] width 25 height 13
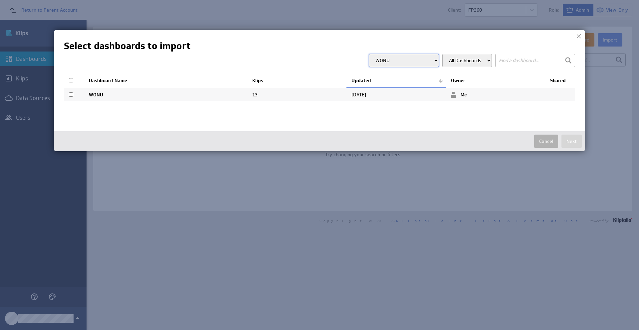
click at [394, 64] on select "4G Consulting [GEOGRAPHIC_DATA] [GEOGRAPHIC_DATA] [GEOGRAPHIC_DATA] Carbon Ring…" at bounding box center [404, 60] width 70 height 13
select select "4e5b509ffcd12541d377bdd24b4a0578"
click at [369, 54] on select "4G Consulting [GEOGRAPHIC_DATA] [GEOGRAPHIC_DATA] [GEOGRAPHIC_DATA] Carbon Ring…" at bounding box center [404, 60] width 70 height 13
click at [73, 94] on td at bounding box center [74, 96] width 20 height 14
checkbox input "true"
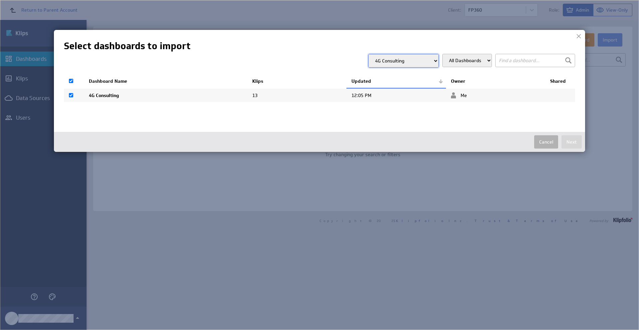
checkbox input "true"
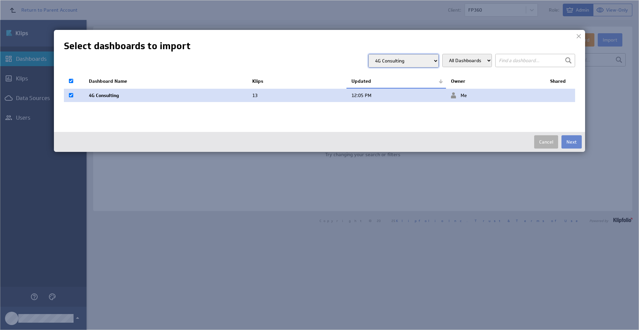
click at [573, 145] on button "Next" at bounding box center [571, 141] width 20 height 13
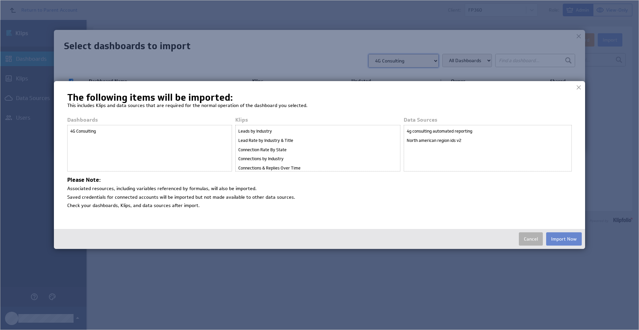
click at [563, 239] on button "Import Now" at bounding box center [564, 239] width 36 height 13
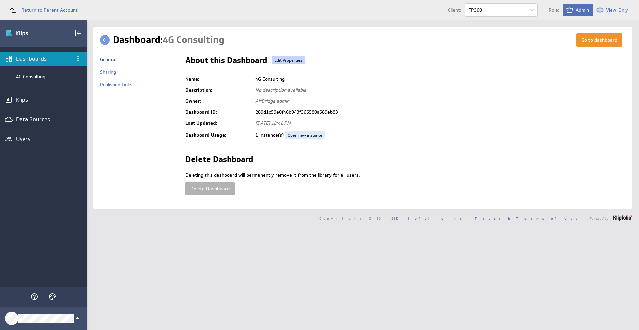
click at [298, 60] on link "Edit Properties" at bounding box center [288, 61] width 33 height 8
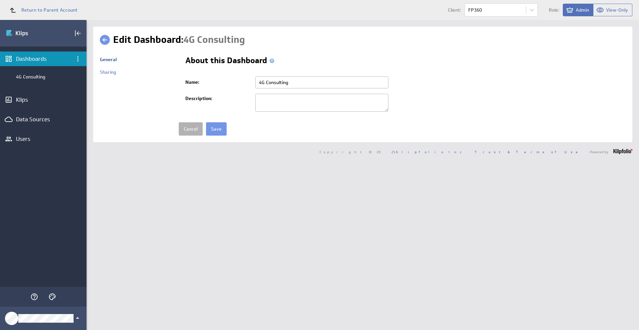
click at [292, 85] on input "4G Consulting" at bounding box center [321, 83] width 133 height 12
type input "FP360"
click at [216, 129] on input "Save" at bounding box center [216, 128] width 21 height 13
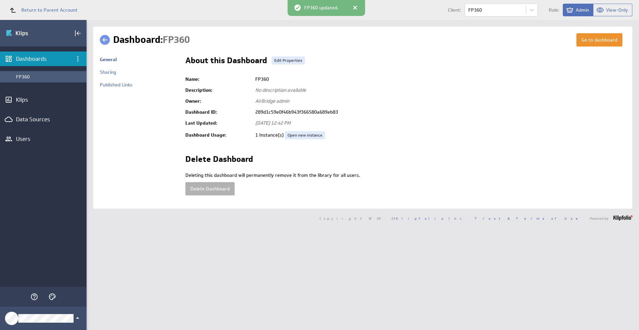
click at [45, 82] on div "FP360" at bounding box center [43, 76] width 87 height 11
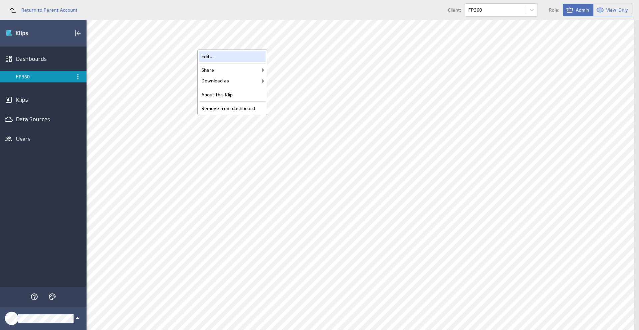
click at [253, 57] on div "Edit..." at bounding box center [232, 56] width 67 height 11
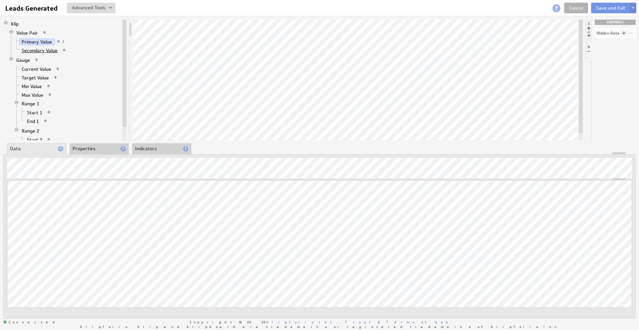
click at [29, 51] on link "Secondary Value" at bounding box center [39, 50] width 41 height 7
click at [36, 69] on link "Current Value" at bounding box center [36, 69] width 35 height 7
click at [30, 77] on link "Target Value" at bounding box center [35, 78] width 32 height 7
click at [26, 84] on link "Min Value" at bounding box center [31, 86] width 25 height 7
click at [30, 96] on link "Max Value" at bounding box center [32, 95] width 27 height 7
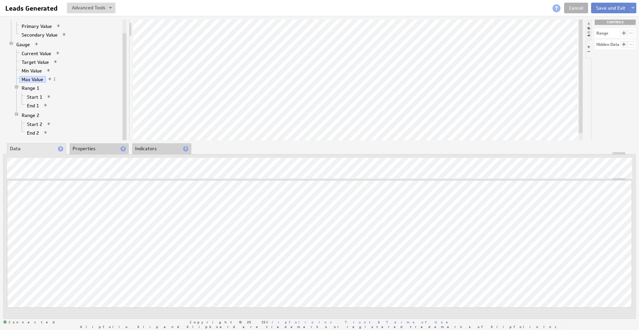
click at [606, 9] on button "Save and Exit" at bounding box center [610, 8] width 39 height 11
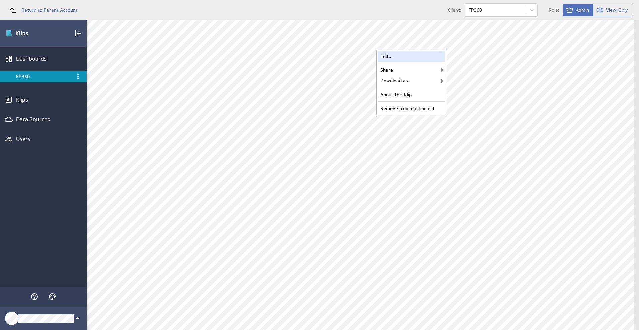
click at [424, 54] on div "Edit..." at bounding box center [411, 56] width 67 height 11
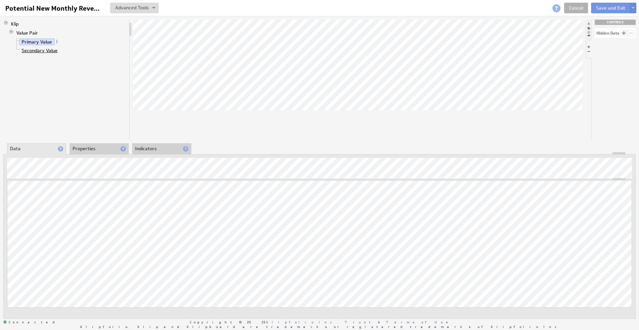
click at [48, 52] on link "Secondary Value" at bounding box center [39, 50] width 41 height 7
click at [605, 9] on button "Save and Exit" at bounding box center [610, 8] width 39 height 11
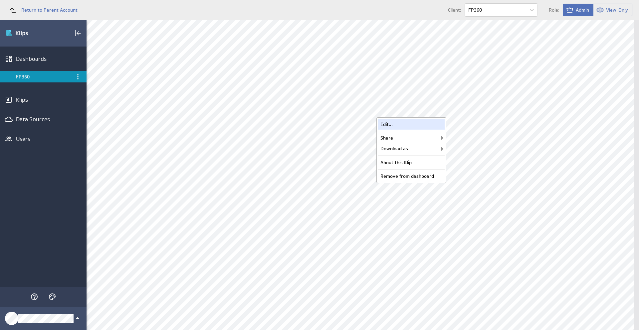
click at [430, 124] on div "Edit..." at bounding box center [411, 124] width 67 height 11
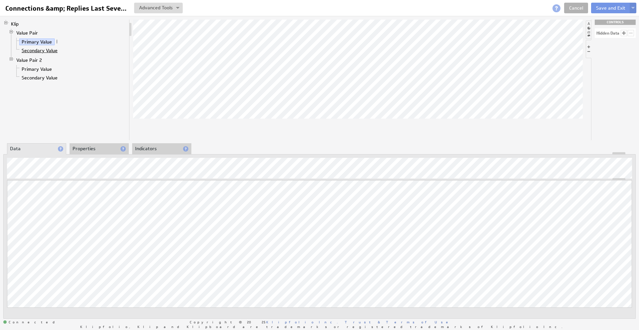
click at [40, 52] on link "Secondary Value" at bounding box center [39, 50] width 41 height 7
click at [46, 68] on link "Primary Value" at bounding box center [36, 69] width 35 height 7
click at [34, 78] on link "Secondary Value" at bounding box center [39, 78] width 41 height 7
click at [605, 9] on button "Save and Exit" at bounding box center [610, 8] width 39 height 11
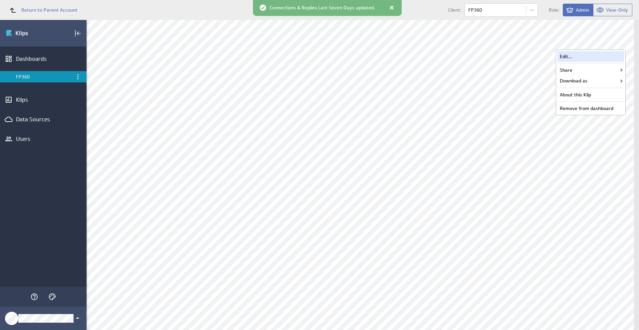
click at [609, 58] on div "Edit..." at bounding box center [590, 56] width 67 height 11
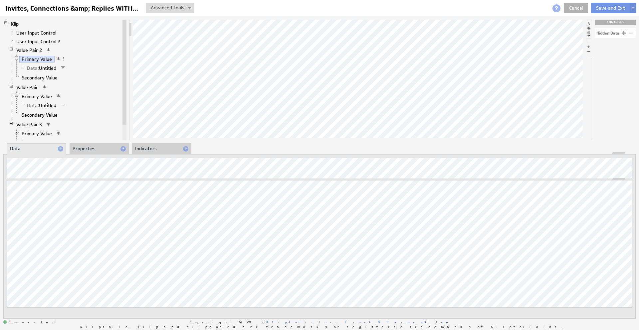
click at [91, 319] on div "Updating... Select a Function ARRAY DATE SELECT SLICE SUM Data Manipulation Log…" at bounding box center [319, 253] width 625 height 147
click at [48, 68] on link "Data: Untitled" at bounding box center [42, 68] width 34 height 7
click at [43, 77] on link "Secondary Value" at bounding box center [39, 78] width 41 height 7
click at [37, 95] on link "Primary Value" at bounding box center [36, 96] width 35 height 7
click at [49, 102] on link "Data: Untitled" at bounding box center [42, 105] width 34 height 7
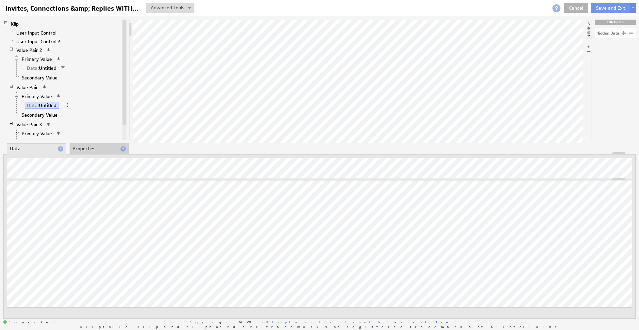
click at [48, 114] on link "Secondary Value" at bounding box center [39, 115] width 41 height 7
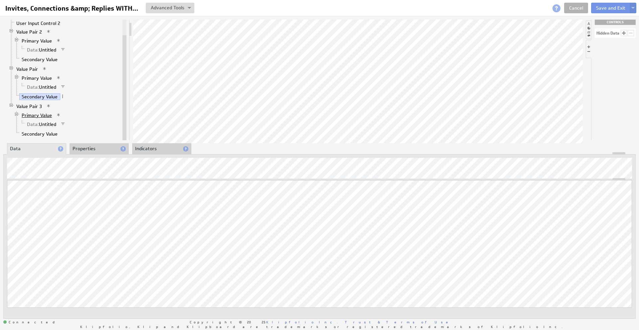
click at [38, 114] on link "Primary Value" at bounding box center [36, 115] width 35 height 7
click at [43, 124] on link "Data: Untitled" at bounding box center [42, 124] width 34 height 7
click at [42, 134] on link "Secondary Value" at bounding box center [39, 134] width 41 height 7
click at [599, 9] on button "Save and Exit" at bounding box center [610, 8] width 39 height 11
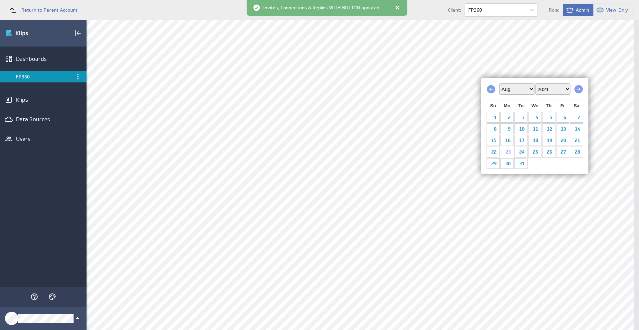
click at [547, 87] on select "2011 2012 2013 2014 2015 2016 2017 2018 2019 2020 2021 2022 2023 2024 2025 2026…" at bounding box center [552, 89] width 35 height 11
click at [518, 90] on select "Jan Feb Mar Apr May Jun Jul Aug Sep Oct Nov Dec" at bounding box center [516, 89] width 35 height 11
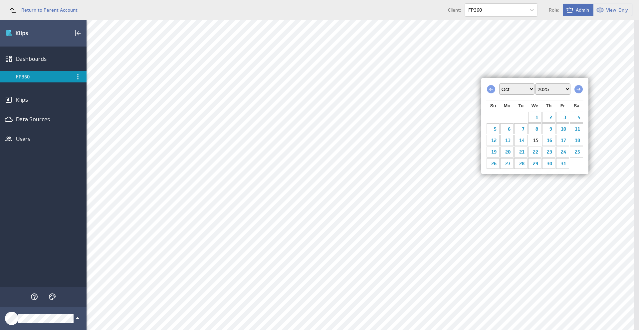
click at [537, 138] on link "15" at bounding box center [534, 140] width 13 height 10
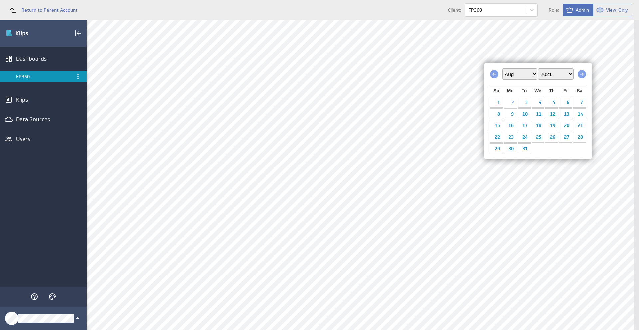
click at [544, 75] on select "2011 2012 2013 2014 2015 2016 2017 2018 2019 2020 2021 2022 2023 2024 2025 2026…" at bounding box center [555, 74] width 35 height 11
click at [522, 75] on select "Jan Feb Mar Apr May Jun Jul Aug Sep Oct Nov Dec" at bounding box center [519, 74] width 35 height 11
click at [538, 101] on link "1" at bounding box center [537, 102] width 13 height 10
click at [490, 74] on span "Prev" at bounding box center [494, 74] width 8 height 8
click at [509, 149] on link "29" at bounding box center [509, 149] width 13 height 10
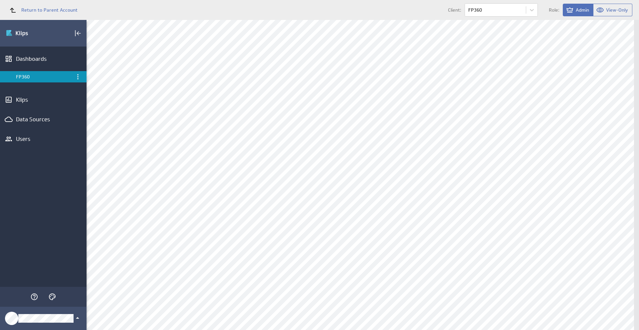
scroll to position [83, 0]
click at [338, 102] on div "Edit..." at bounding box center [321, 103] width 67 height 11
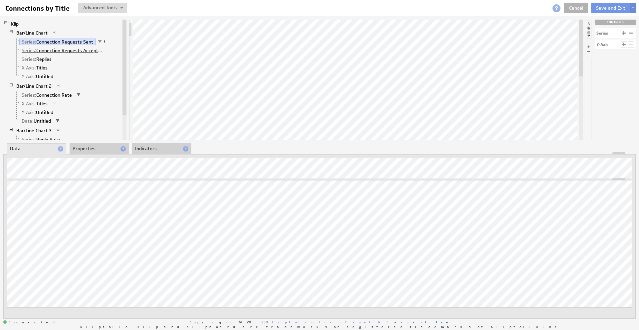
click at [93, 52] on link "Series: Connection Requests Accepted" at bounding box center [62, 50] width 87 height 7
click at [39, 58] on link "Series: Replies" at bounding box center [36, 59] width 35 height 7
click at [46, 67] on link "X Axis: Titles" at bounding box center [34, 68] width 31 height 7
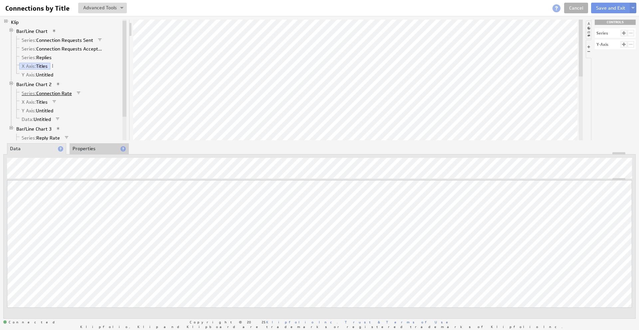
click at [59, 95] on link "Series: Connection Rate" at bounding box center [46, 93] width 55 height 7
click at [37, 100] on link "X Axis: Titles" at bounding box center [34, 102] width 31 height 7
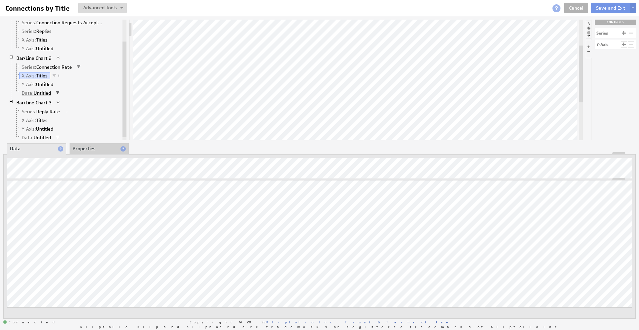
click at [42, 93] on link "Data: Untitled" at bounding box center [36, 93] width 34 height 7
click at [55, 106] on link "Series: Reply Rate" at bounding box center [40, 108] width 43 height 7
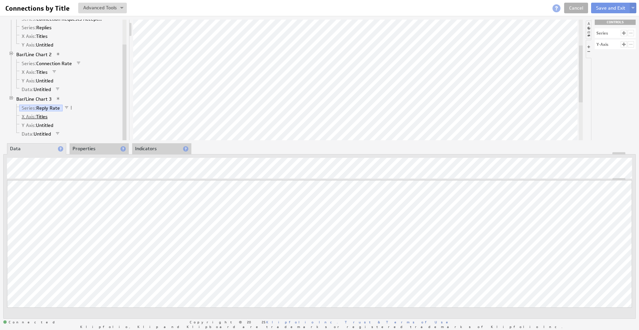
click at [44, 119] on link "X Axis: Titles" at bounding box center [34, 116] width 31 height 7
click at [35, 134] on link "Data: Untitled" at bounding box center [36, 134] width 34 height 7
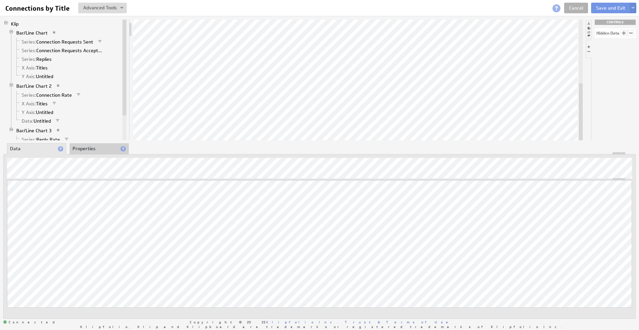
click at [99, 42] on span at bounding box center [99, 41] width 5 height 5
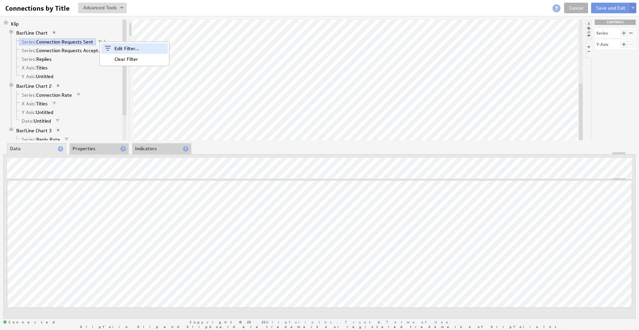
click at [108, 47] on span at bounding box center [107, 48] width 13 height 11
select select "op:>"
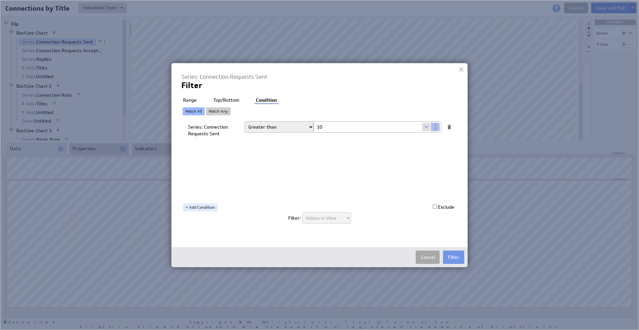
click at [428, 256] on button "Cancel" at bounding box center [428, 257] width 24 height 13
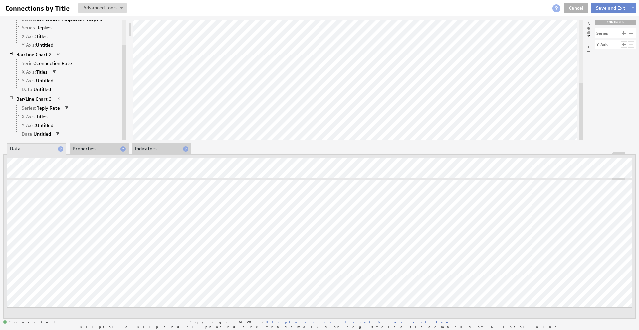
click at [615, 6] on button "Save and Exit" at bounding box center [610, 8] width 39 height 11
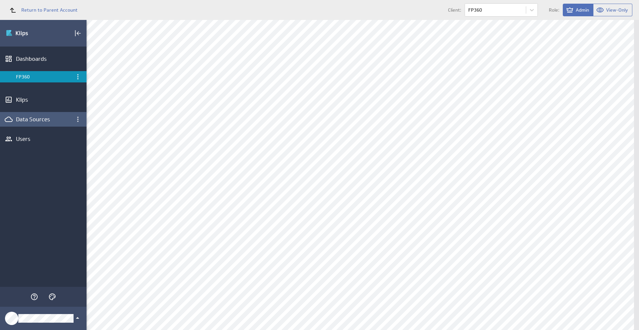
click at [32, 118] on div "Data Sources" at bounding box center [43, 119] width 55 height 7
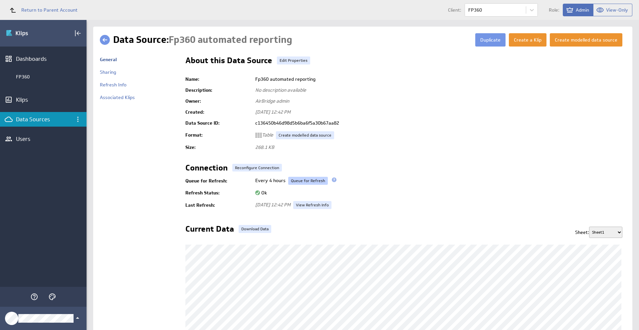
click at [299, 182] on link "Queue for Refresh" at bounding box center [308, 181] width 40 height 8
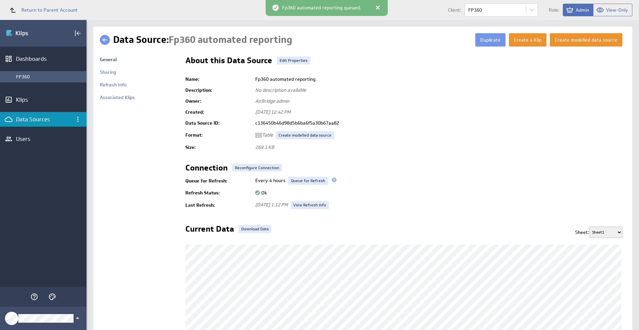
click at [39, 79] on div "FP360" at bounding box center [49, 77] width 67 height 6
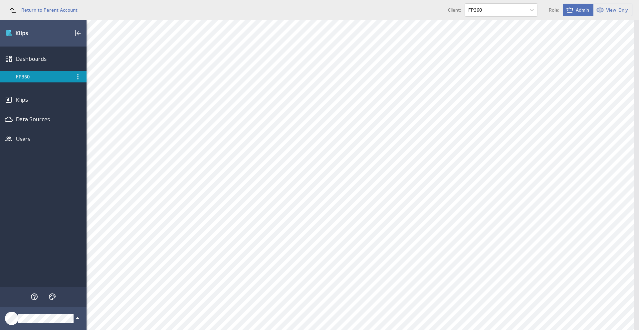
scroll to position [45, 0]
click at [339, 140] on div "Edit..." at bounding box center [321, 141] width 67 height 11
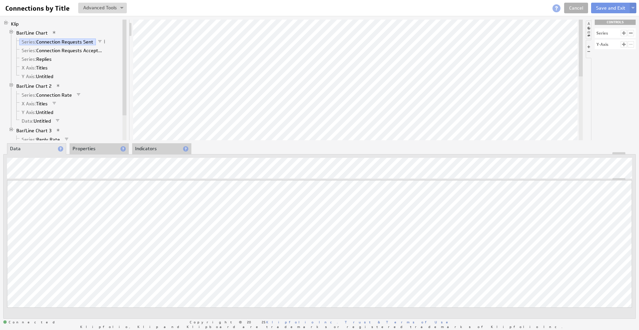
click at [98, 40] on span at bounding box center [99, 41] width 5 height 5
click at [117, 48] on div "Edit Filter..." at bounding box center [133, 47] width 67 height 11
select select "op:>"
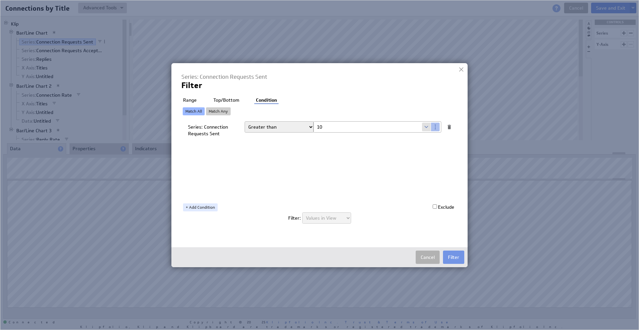
click at [337, 126] on input "10" at bounding box center [367, 127] width 108 height 11
type input "7"
click at [458, 254] on button "Filter" at bounding box center [453, 257] width 21 height 13
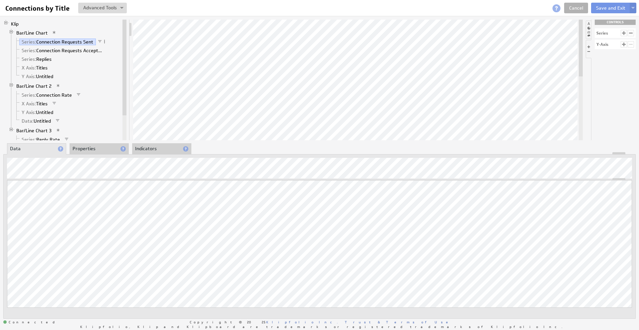
click at [57, 121] on span at bounding box center [57, 120] width 5 height 5
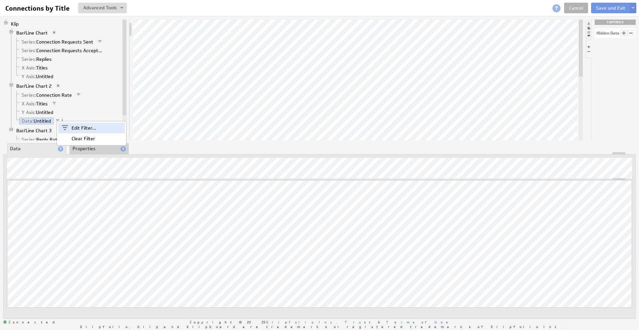
click at [83, 126] on div "Edit Filter..." at bounding box center [91, 128] width 67 height 11
select select "op:>"
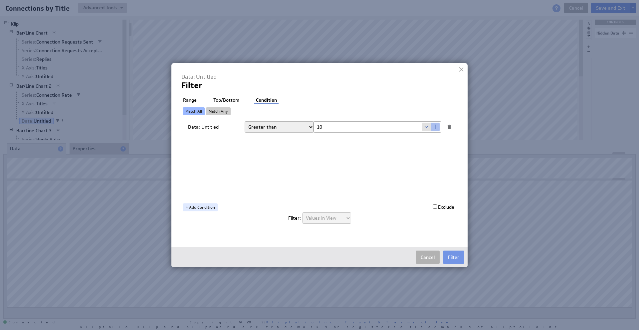
click at [324, 125] on input "10" at bounding box center [367, 127] width 108 height 11
type input "7"
click at [452, 259] on button "Filter" at bounding box center [453, 257] width 21 height 13
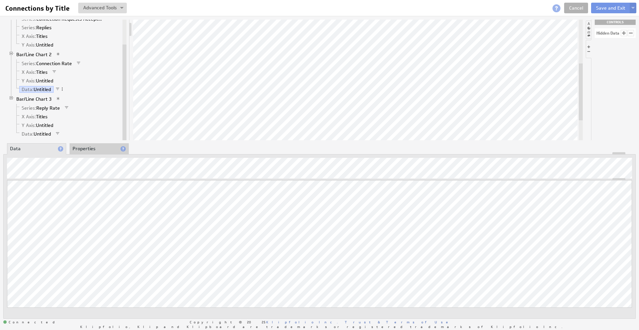
click at [58, 135] on span at bounding box center [57, 133] width 5 height 5
click at [84, 142] on div "Edit Filter..." at bounding box center [92, 142] width 67 height 11
type input "10"
select select "op:>"
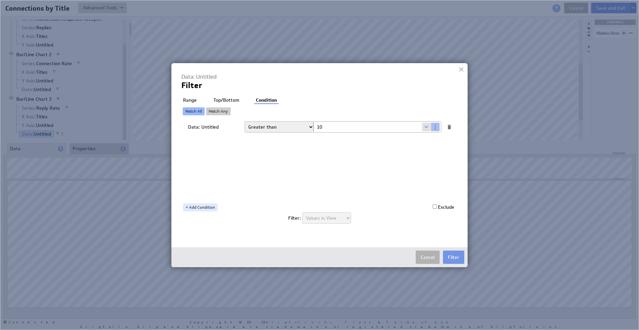
click at [358, 125] on input "10" at bounding box center [367, 127] width 108 height 11
type input "7"
click at [461, 258] on button "Filter" at bounding box center [453, 257] width 21 height 13
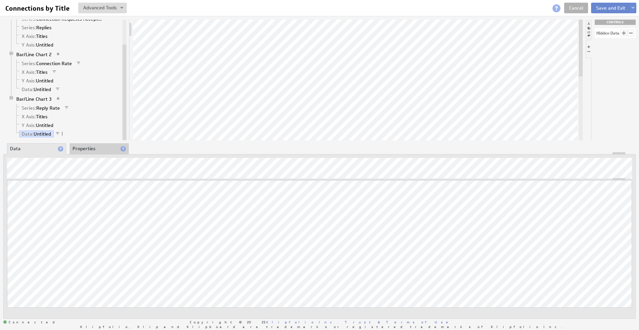
click at [609, 12] on button "Save and Exit" at bounding box center [610, 8] width 39 height 11
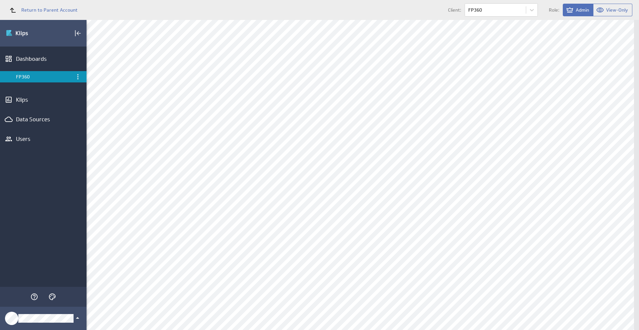
scroll to position [53, 0]
click at [607, 131] on div "Edit..." at bounding box center [590, 134] width 67 height 11
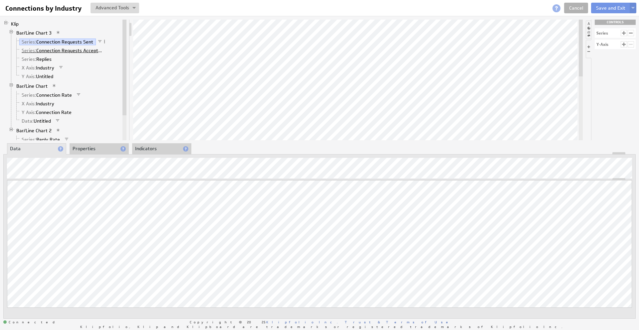
click at [66, 50] on link "Series: Connection Requests Accepted" at bounding box center [62, 50] width 87 height 7
click at [46, 62] on link "Series: Replies" at bounding box center [36, 59] width 35 height 7
click at [46, 69] on link "X Axis: Industry" at bounding box center [38, 68] width 38 height 7
click at [100, 40] on span at bounding box center [99, 41] width 5 height 5
click at [118, 49] on div "Edit Filter..." at bounding box center [134, 47] width 67 height 11
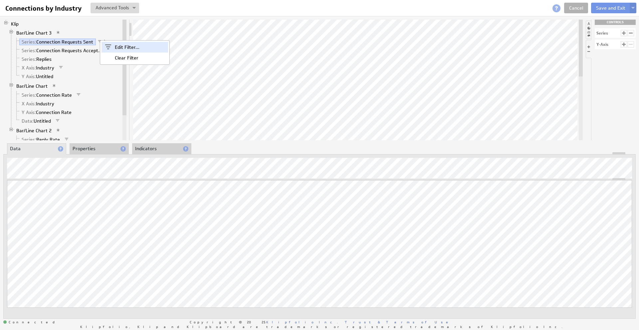
select select "op:>"
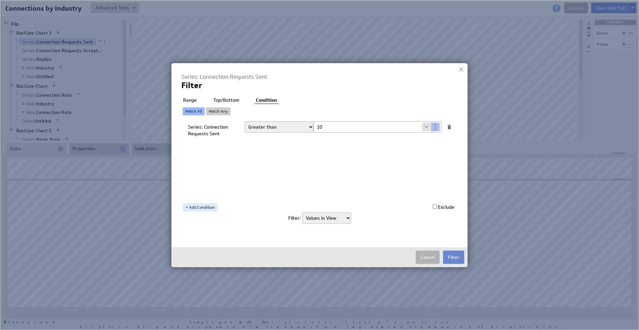
click at [458, 260] on button "Filter" at bounding box center [453, 257] width 21 height 13
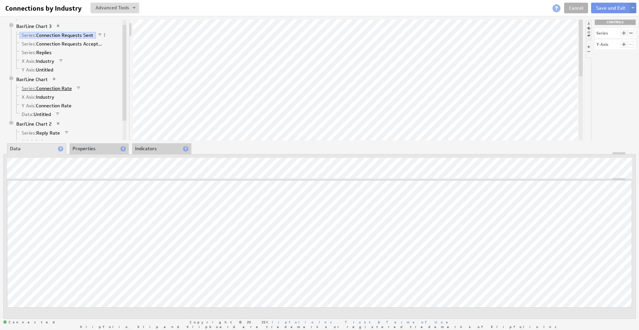
click at [65, 89] on link "Series: Connection Rate" at bounding box center [46, 88] width 55 height 7
click at [52, 99] on link "X Axis: Industry" at bounding box center [38, 97] width 38 height 7
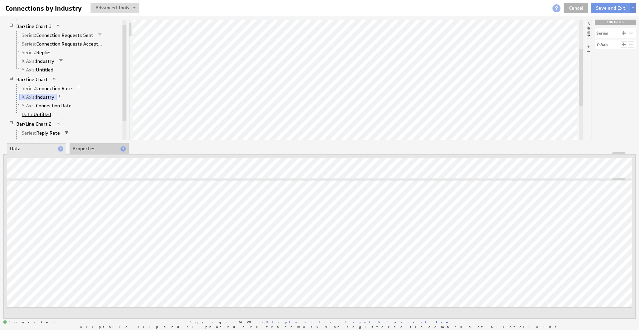
click at [48, 116] on link "Data: Untitled" at bounding box center [36, 114] width 34 height 7
click at [58, 113] on span at bounding box center [57, 114] width 5 height 5
click at [75, 118] on div "Edit Filter..." at bounding box center [93, 120] width 67 height 11
select select "op:>"
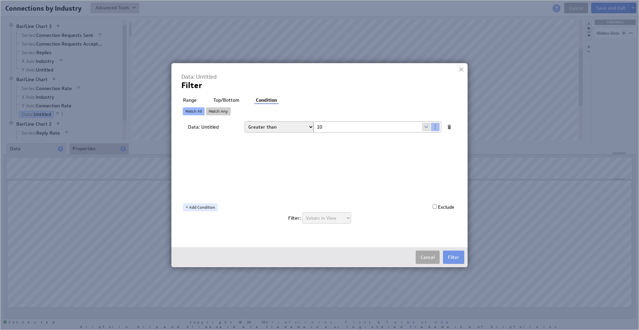
click at [428, 254] on button "Cancel" at bounding box center [428, 257] width 24 height 13
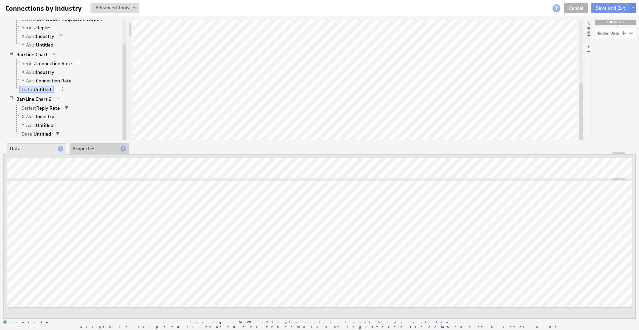
click at [58, 110] on link "Series: Reply Rate" at bounding box center [40, 108] width 43 height 7
click at [39, 134] on link "Data: Untitled" at bounding box center [36, 134] width 34 height 7
click at [602, 6] on button "Save and Exit" at bounding box center [610, 8] width 39 height 11
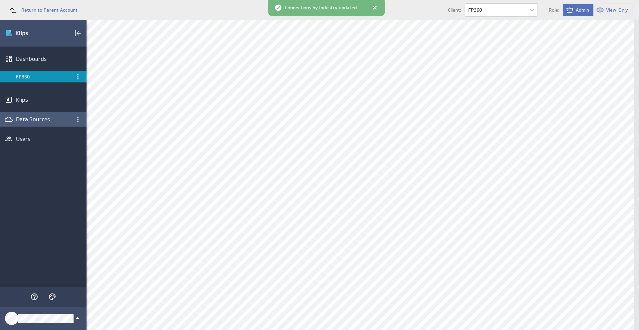
scroll to position [94, 0]
click at [39, 119] on div "Data Sources" at bounding box center [43, 119] width 55 height 7
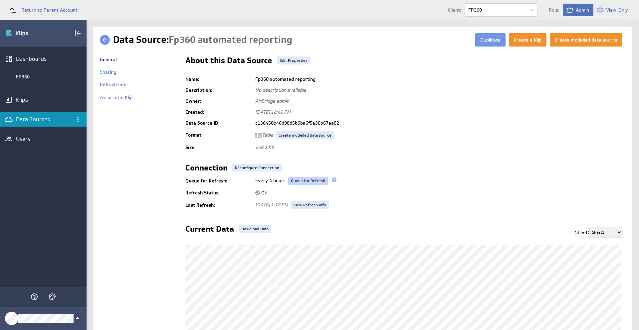
click at [301, 181] on link "Queue for Refresh" at bounding box center [308, 181] width 40 height 8
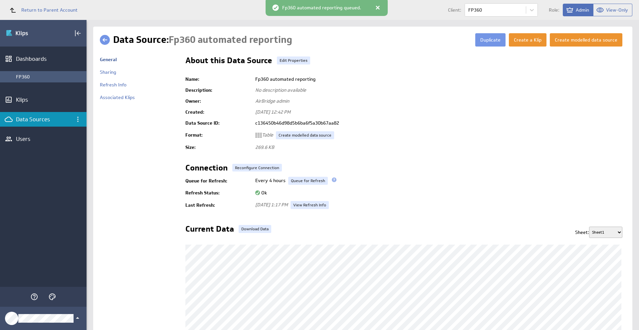
drag, startPoint x: 0, startPoint y: 0, endPoint x: 39, endPoint y: 78, distance: 86.9
click at [39, 78] on div "FP360" at bounding box center [49, 77] width 67 height 6
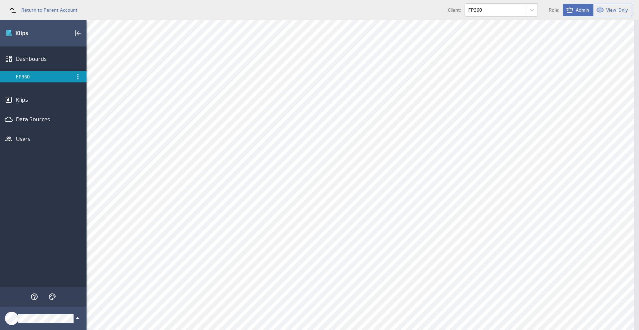
scroll to position [150, 0]
click at [608, 36] on div "Edit..." at bounding box center [590, 36] width 67 height 11
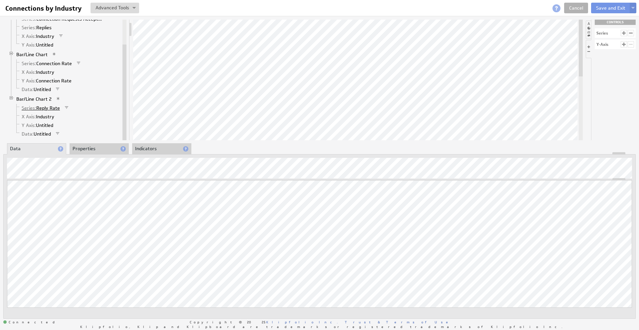
click at [49, 106] on link "Series: Reply Rate" at bounding box center [40, 108] width 43 height 7
click at [44, 119] on link "X Axis: Industry" at bounding box center [38, 116] width 38 height 7
click at [37, 135] on link "Data: Untitled" at bounding box center [36, 134] width 34 height 7
click at [611, 7] on button "Save and Exit" at bounding box center [610, 8] width 39 height 11
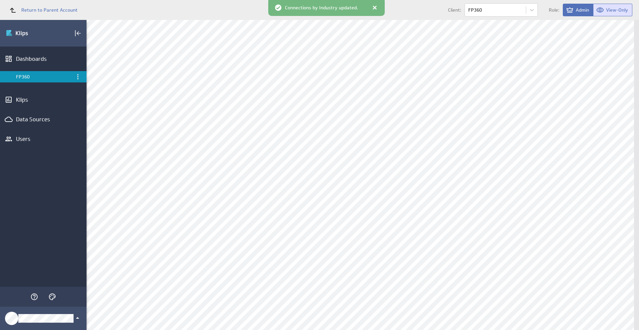
scroll to position [303, 0]
click at [340, 137] on div "Edit..." at bounding box center [321, 138] width 67 height 11
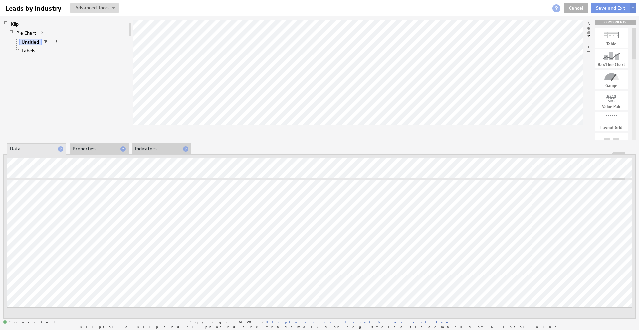
click at [33, 53] on link "Labels" at bounding box center [28, 50] width 19 height 7
click at [609, 9] on button "Save and Exit" at bounding box center [610, 8] width 39 height 11
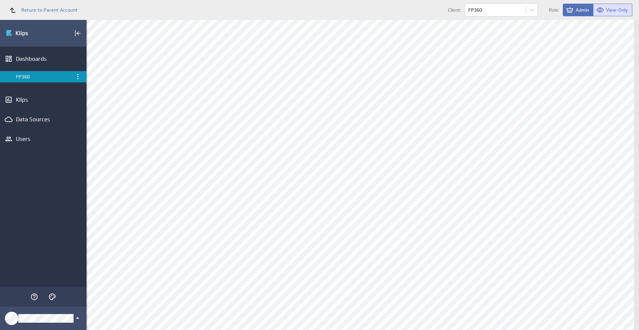
scroll to position [335, 0]
click at [608, 106] on div "Edit..." at bounding box center [590, 106] width 67 height 11
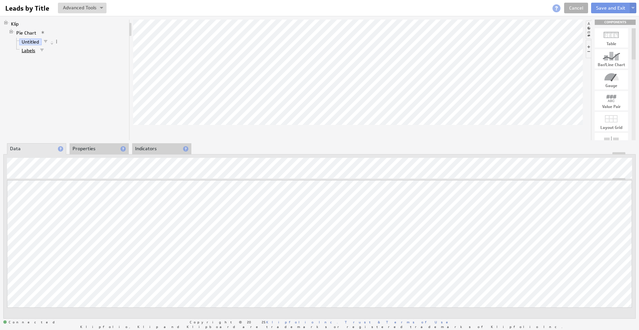
click at [25, 49] on link "Labels" at bounding box center [28, 50] width 19 height 7
click at [605, 9] on button "Save and Exit" at bounding box center [610, 8] width 39 height 11
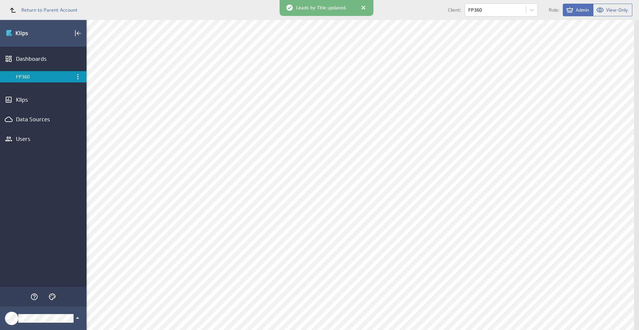
scroll to position [404, 0]
click at [342, 127] on div "Edit..." at bounding box center [321, 126] width 67 height 11
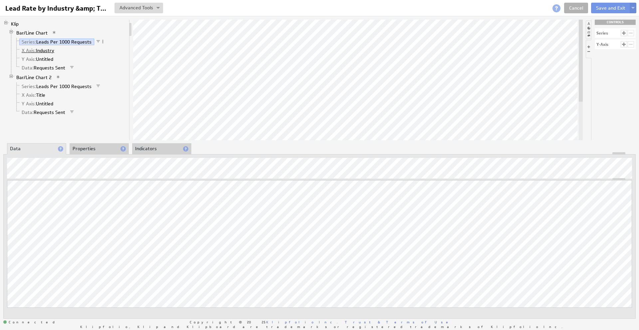
click at [48, 51] on link "X Axis: Industry" at bounding box center [38, 50] width 38 height 7
click at [47, 69] on link "Data: Requests Sent" at bounding box center [43, 68] width 49 height 7
click at [72, 68] on span at bounding box center [72, 67] width 5 height 5
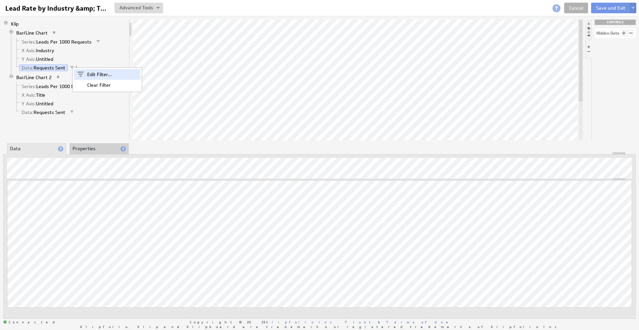
click at [82, 73] on span at bounding box center [80, 74] width 13 height 11
select select "op:>"
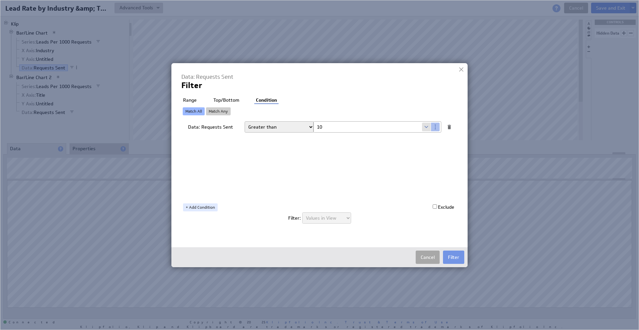
click at [421, 258] on button "Cancel" at bounding box center [428, 257] width 24 height 13
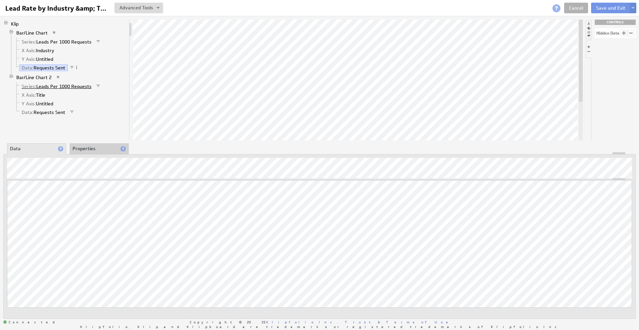
click at [63, 86] on link "Series: Leads Per 1000 Requests" at bounding box center [56, 86] width 75 height 7
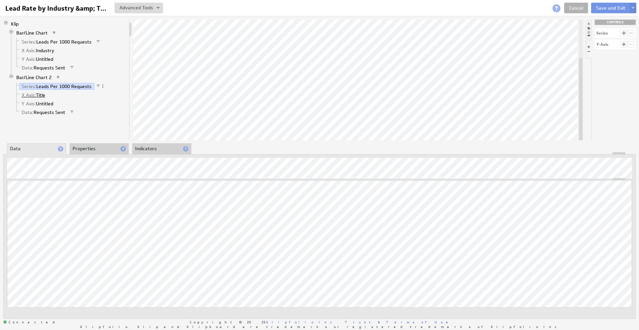
click at [43, 96] on link "X Axis: Title" at bounding box center [33, 95] width 29 height 7
click at [61, 115] on li "Data: Requests Sent" at bounding box center [70, 112] width 112 height 9
click at [45, 110] on link "Data: Requests Sent" at bounding box center [43, 112] width 49 height 7
click at [72, 112] on span at bounding box center [72, 112] width 5 height 5
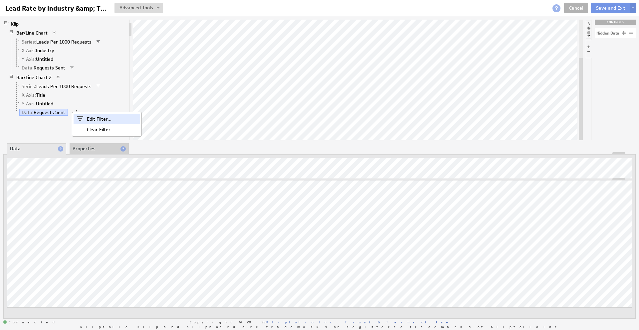
click at [87, 118] on span at bounding box center [80, 119] width 13 height 11
select select "op:>"
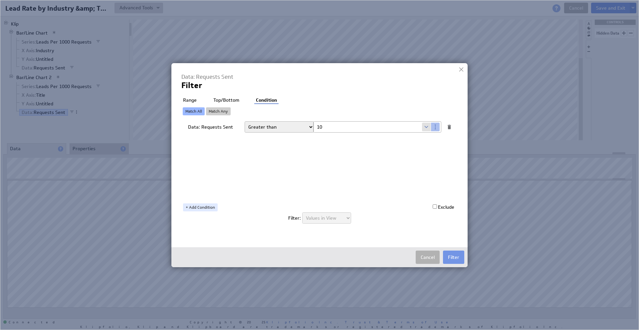
click at [340, 126] on input "10" at bounding box center [367, 127] width 108 height 11
type input "7"
click at [451, 260] on button "Filter" at bounding box center [453, 257] width 21 height 13
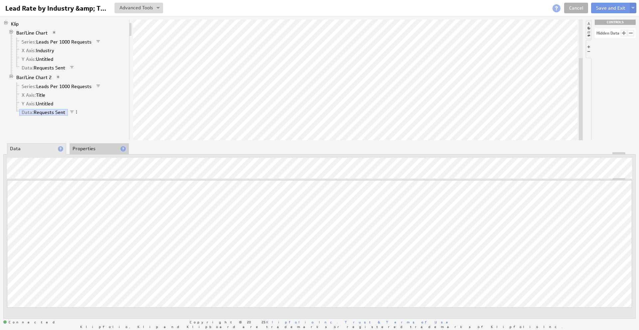
click at [73, 111] on span at bounding box center [72, 112] width 5 height 5
click at [80, 116] on span at bounding box center [81, 118] width 13 height 11
select select "op:>"
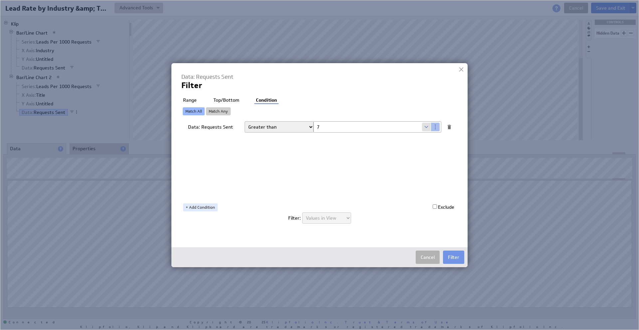
click at [352, 125] on input "7" at bounding box center [367, 127] width 108 height 11
type input "10"
click at [462, 258] on button "Filter" at bounding box center [453, 257] width 21 height 13
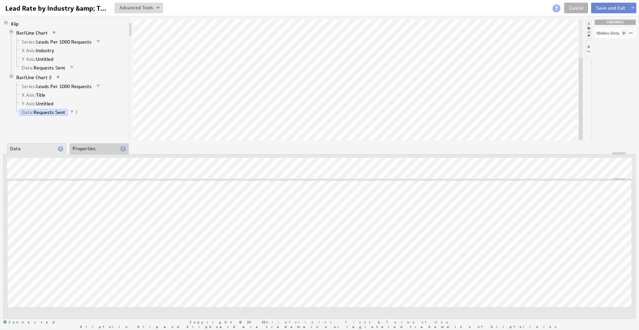
click at [620, 8] on button "Save and Exit" at bounding box center [610, 8] width 39 height 11
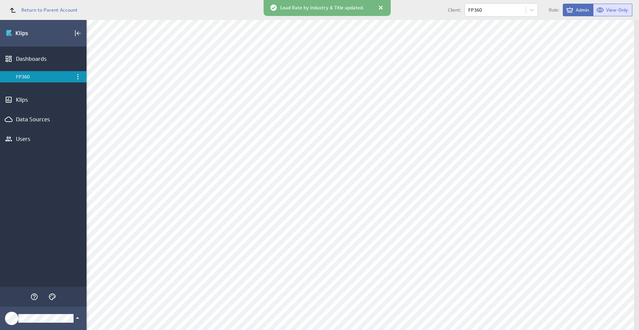
scroll to position [408, 0]
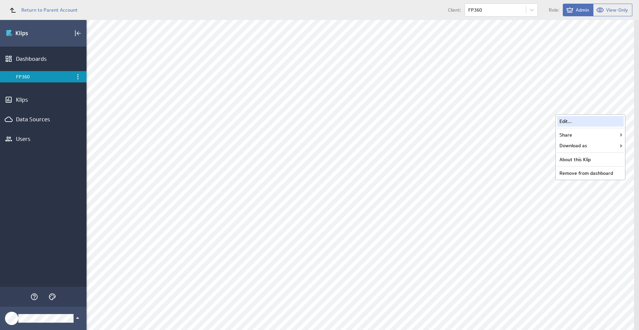
click at [613, 121] on div "Edit..." at bounding box center [590, 121] width 67 height 11
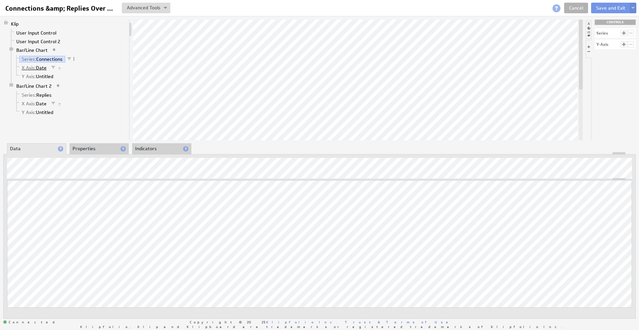
click at [37, 70] on link "X Axis: Date" at bounding box center [34, 68] width 30 height 7
click at [34, 73] on li "Y Axis: Untitled" at bounding box center [70, 76] width 112 height 9
click at [36, 76] on link "Y Axis: Untitled" at bounding box center [37, 76] width 37 height 7
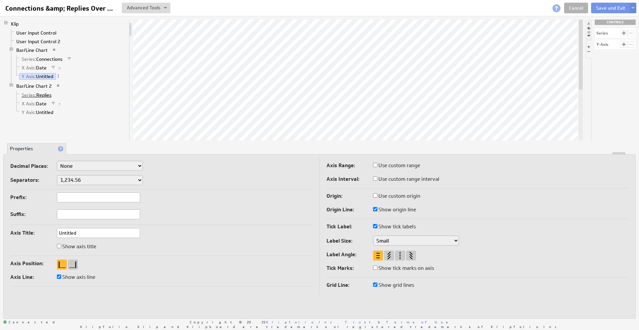
click at [42, 94] on link "Series: Replies" at bounding box center [36, 95] width 35 height 7
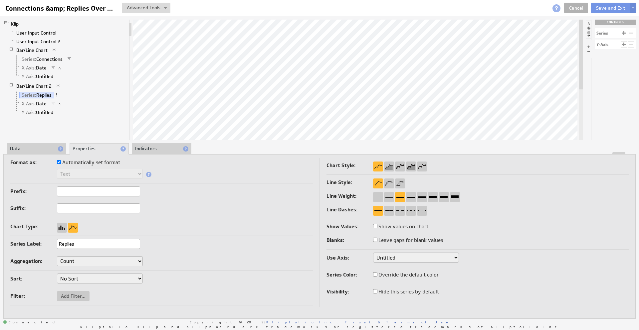
click at [41, 147] on li "Data" at bounding box center [36, 148] width 59 height 11
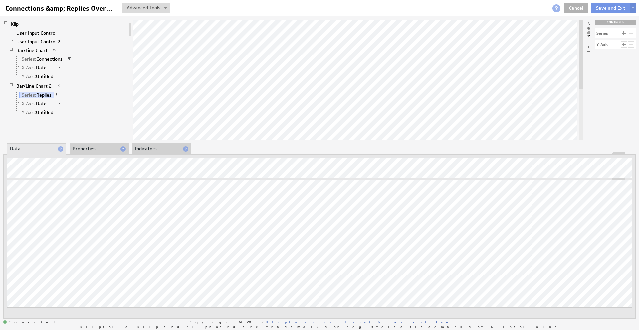
click at [36, 102] on link "X Axis: Date" at bounding box center [34, 103] width 30 height 7
click at [50, 112] on link "Y Axis: Untitled" at bounding box center [37, 112] width 37 height 7
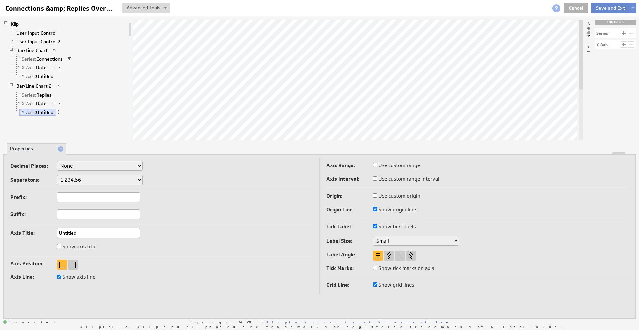
click at [605, 7] on button "Save and Exit" at bounding box center [610, 8] width 39 height 11
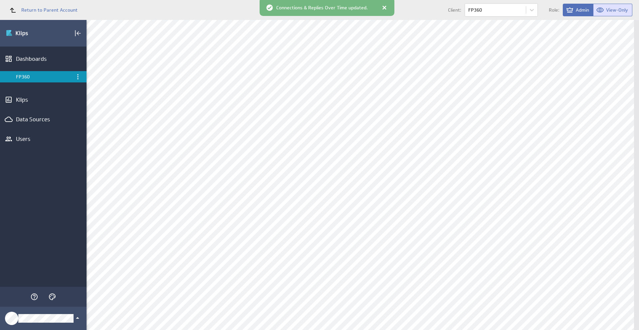
scroll to position [447, 0]
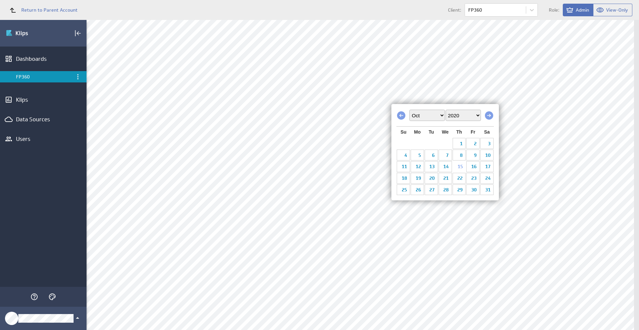
click at [456, 113] on select "2010 2011 2012 2013 2014 2015 2016 2017 2018 2019 2020 2021 2022 2023 2024 2025…" at bounding box center [463, 115] width 35 height 11
click at [444, 162] on link "15" at bounding box center [445, 167] width 13 height 10
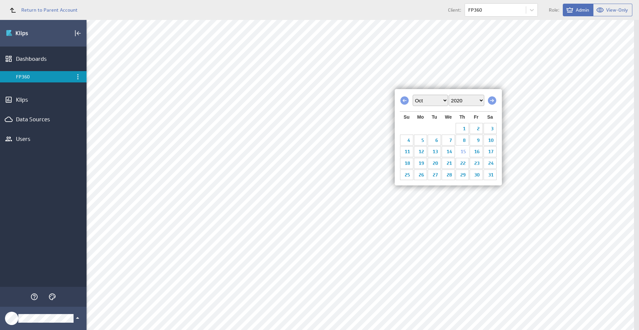
click at [457, 103] on select "2010 2011 2012 2013 2014 2015 2016 2017 2018 2019 2020 2021 2022 2023 2024 2025…" at bounding box center [466, 100] width 35 height 11
click at [449, 128] on link "1" at bounding box center [448, 128] width 13 height 10
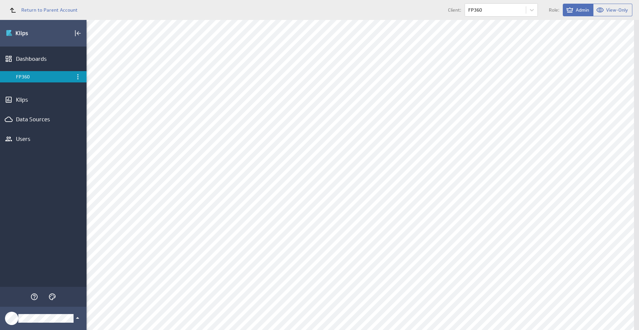
scroll to position [649, 0]
click at [339, 86] on div "Edit..." at bounding box center [321, 87] width 67 height 11
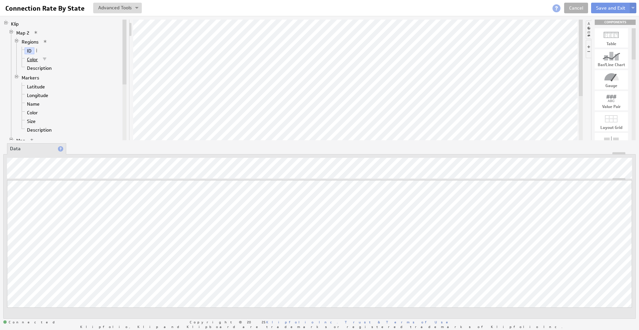
click at [31, 60] on link "Color" at bounding box center [33, 59] width 16 height 7
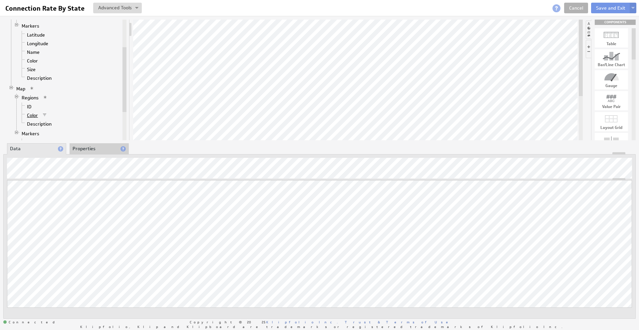
click at [33, 115] on link "Color" at bounding box center [33, 115] width 16 height 7
click at [602, 10] on button "Save and Exit" at bounding box center [610, 8] width 39 height 11
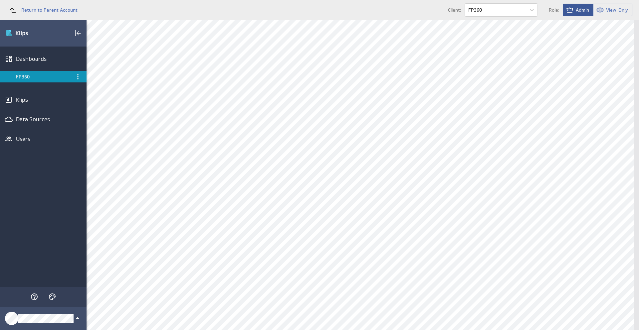
scroll to position [646, 0]
click at [614, 86] on div "Edit..." at bounding box center [590, 90] width 67 height 11
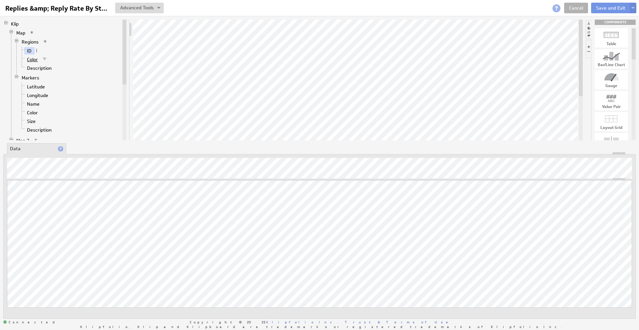
click at [32, 60] on link "Color" at bounding box center [33, 59] width 16 height 7
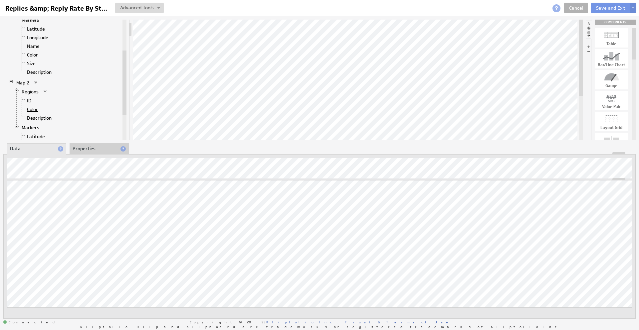
click at [37, 109] on link "Color" at bounding box center [33, 109] width 16 height 7
click at [600, 8] on button "Save and Exit" at bounding box center [610, 8] width 39 height 11
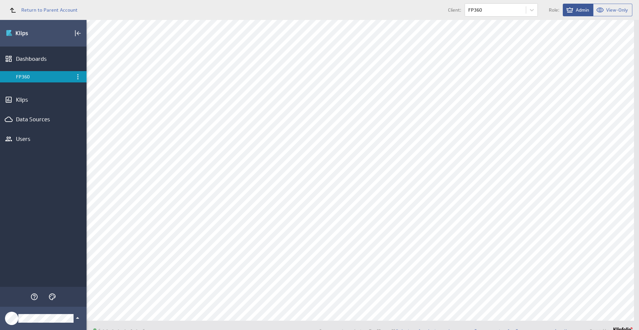
scroll to position [690, 0]
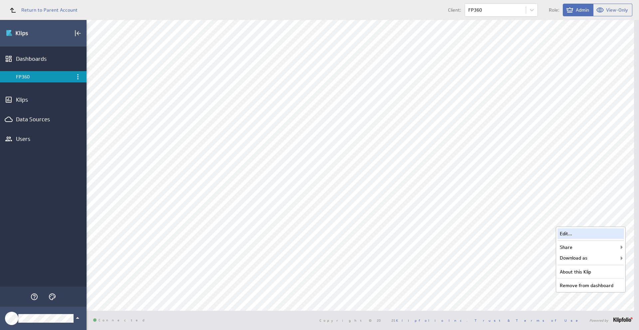
click at [608, 231] on div "Edit..." at bounding box center [590, 234] width 67 height 11
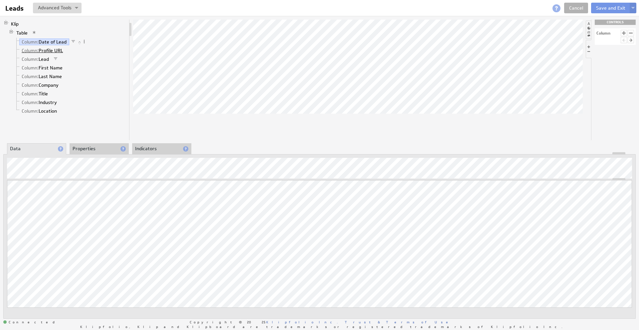
click at [57, 49] on link "Column: Profile URL" at bounding box center [42, 50] width 46 height 7
click at [47, 61] on link "Column: Lead" at bounding box center [35, 59] width 32 height 7
click at [42, 69] on link "Column: First Name" at bounding box center [42, 68] width 46 height 7
click at [41, 76] on link "Column: Last Name" at bounding box center [41, 76] width 45 height 7
click at [48, 84] on link "Column: Company" at bounding box center [40, 85] width 42 height 7
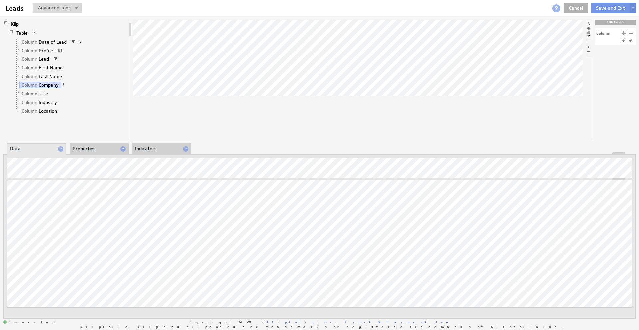
click at [39, 93] on link "Column: Title" at bounding box center [34, 94] width 31 height 7
click at [53, 103] on link "Column: Industry" at bounding box center [39, 102] width 40 height 7
click at [35, 110] on span "Column:" at bounding box center [30, 111] width 17 height 6
click at [605, 9] on button "Save and Exit" at bounding box center [610, 8] width 39 height 11
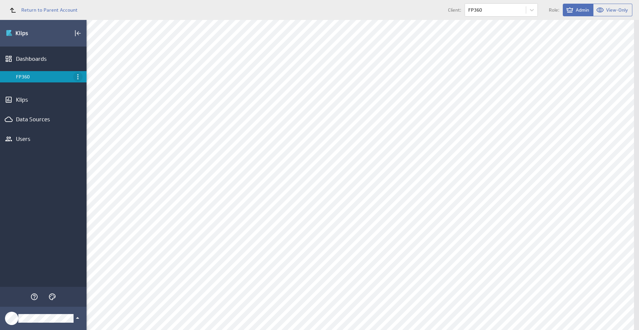
click at [81, 76] on icon "Menu" at bounding box center [78, 77] width 8 height 8
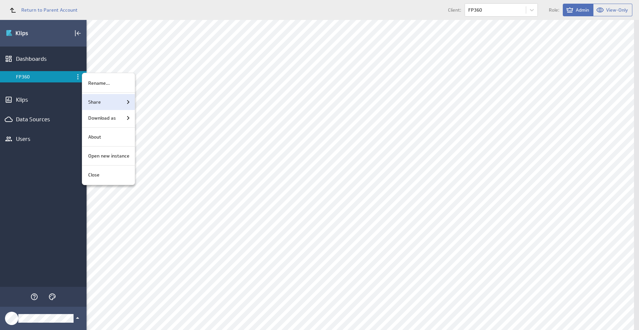
click at [122, 103] on div "Share" at bounding box center [127, 102] width 10 height 8
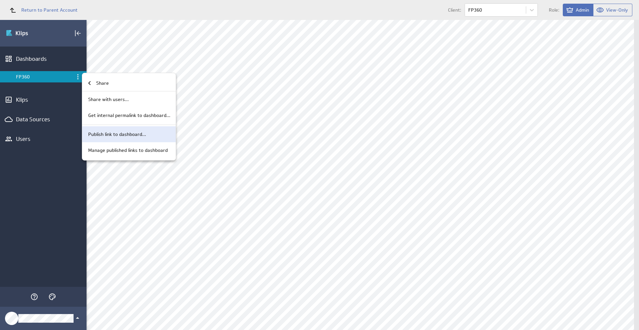
click at [123, 130] on div "Publish link to dashboard..." at bounding box center [129, 134] width 94 height 16
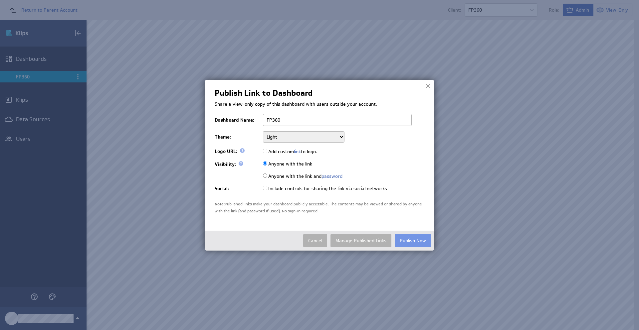
click at [306, 134] on select "Light Dark" at bounding box center [304, 136] width 82 height 11
select select "dark"
click at [263, 131] on select "Light Dark" at bounding box center [304, 136] width 82 height 11
click at [267, 151] on input "Add custom link to logo." at bounding box center [265, 151] width 4 height 4
checkbox input "true"
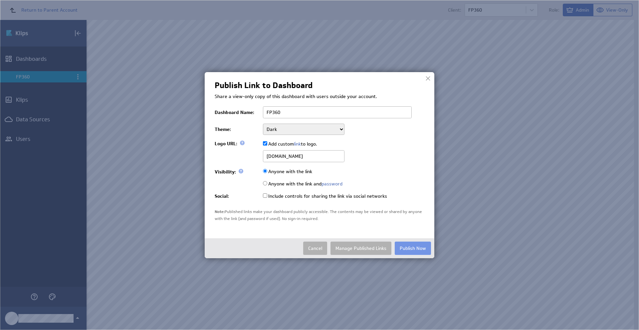
type input "[DOMAIN_NAME]"
click at [413, 169] on td "Anyone with the link" at bounding box center [342, 171] width 165 height 13
click at [265, 183] on input "Anyone with the link and password" at bounding box center [265, 183] width 4 height 4
radio input "true"
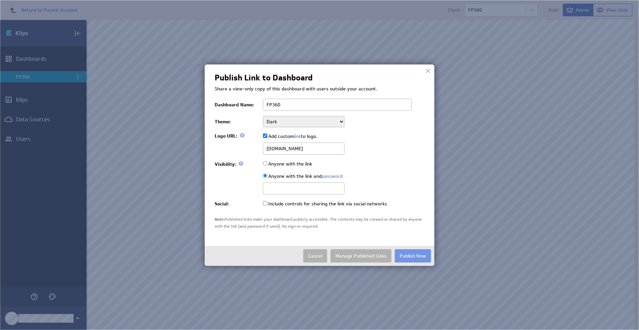
paste input "FP360AirBridge2025"
type input "FP360AirBridge2025"
click at [412, 255] on button "Publish Now" at bounding box center [413, 256] width 36 height 13
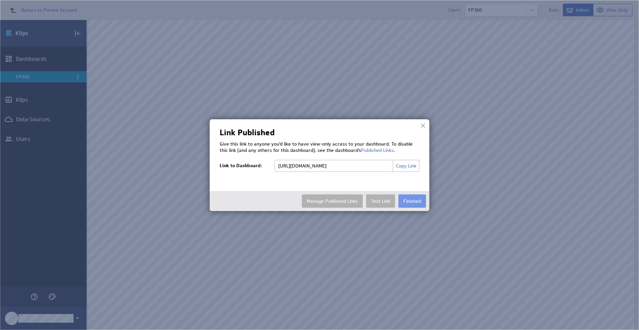
click at [415, 167] on button "Copy Link" at bounding box center [406, 166] width 27 height 12
click at [411, 202] on button "Finished" at bounding box center [412, 201] width 28 height 13
